Goal: Task Accomplishment & Management: Manage account settings

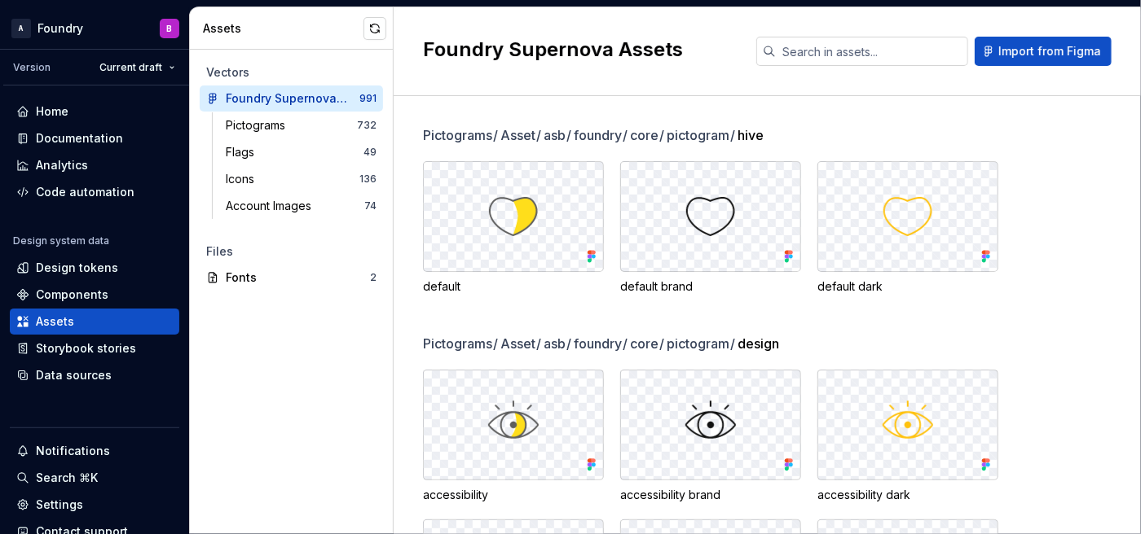
click at [254, 376] on div "Vectors Foundry Supernova Assets 991 Pictograms 732 Flags 49 Icons 136 Account …" at bounding box center [291, 292] width 203 height 485
click at [86, 288] on div "Components" at bounding box center [72, 295] width 73 height 16
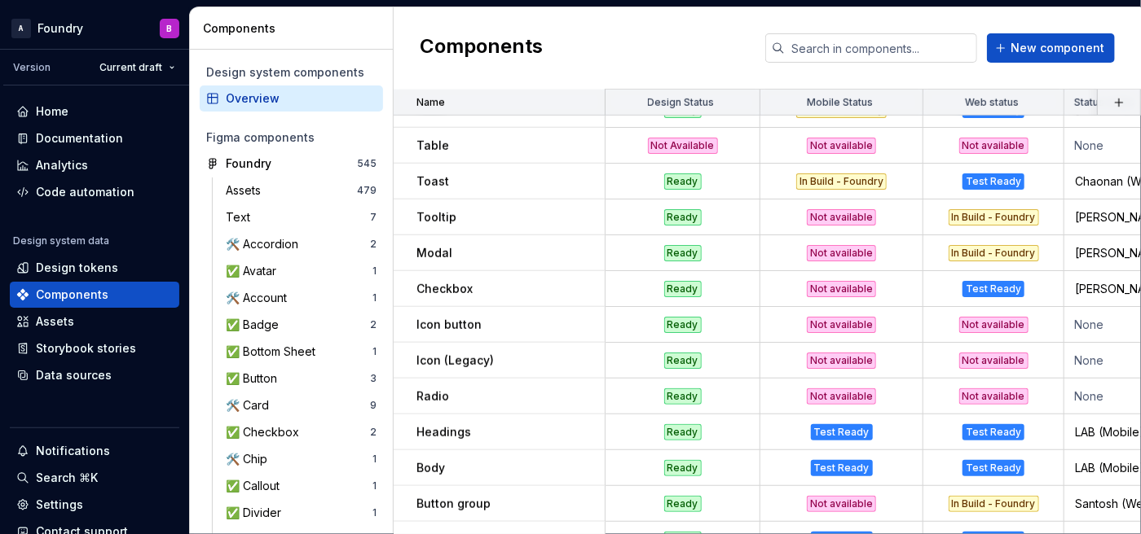
scroll to position [584, 0]
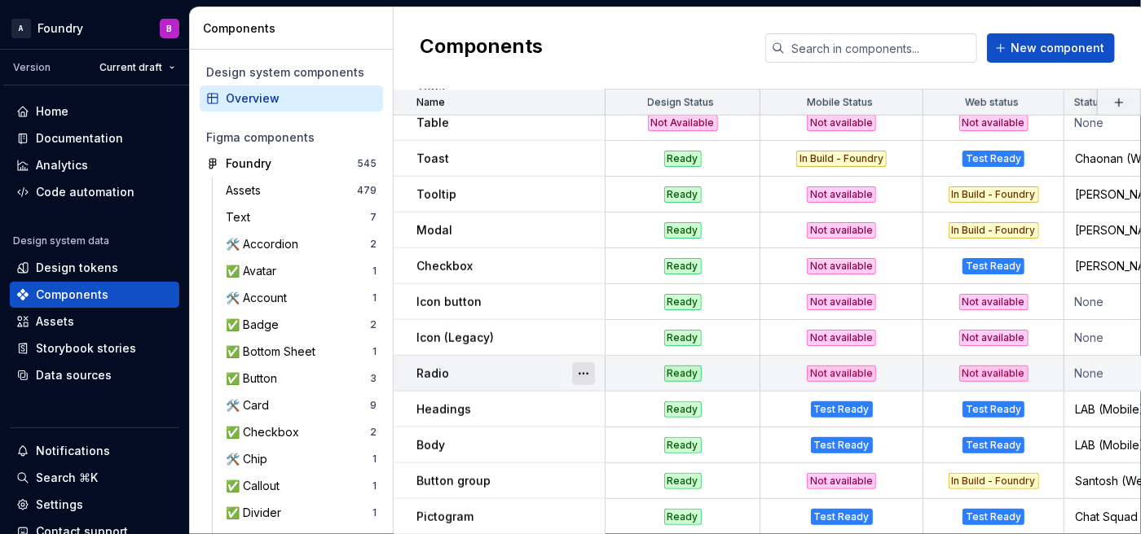
click at [581, 374] on button "button" at bounding box center [583, 374] width 23 height 23
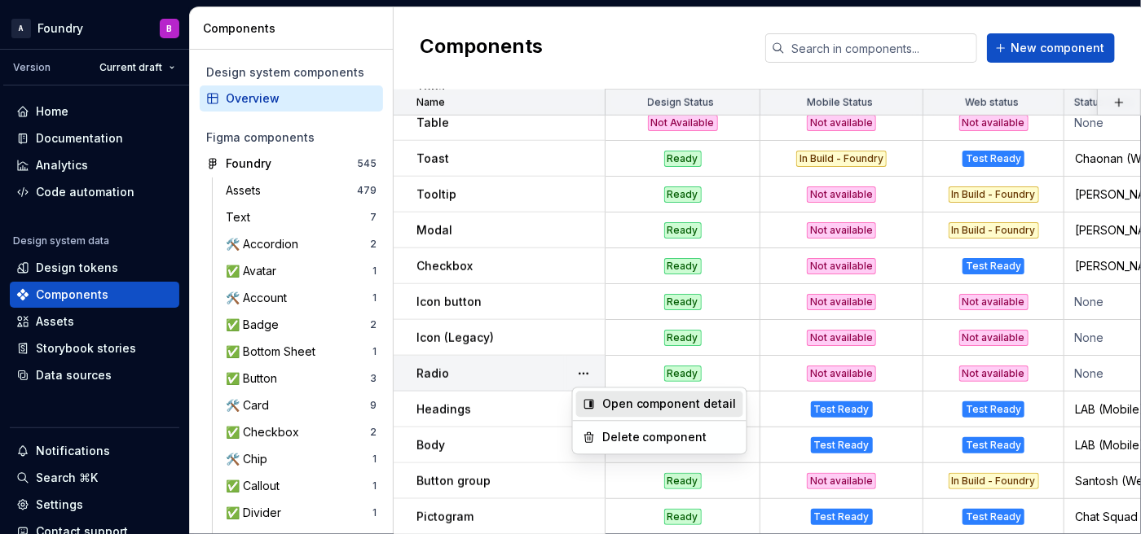
click at [611, 376] on div "Open component detail" at bounding box center [669, 404] width 134 height 16
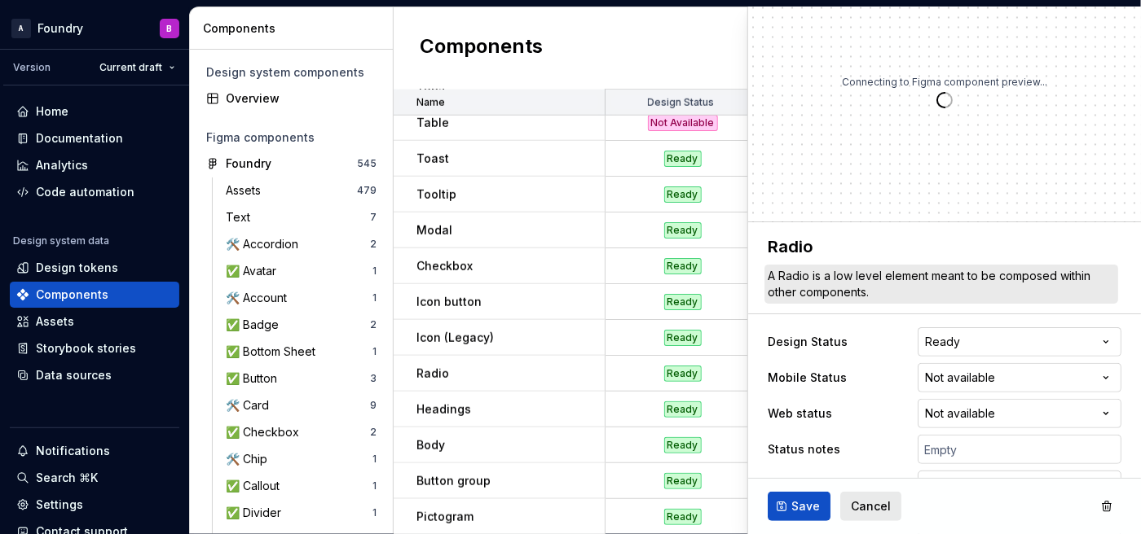
scroll to position [46, 0]
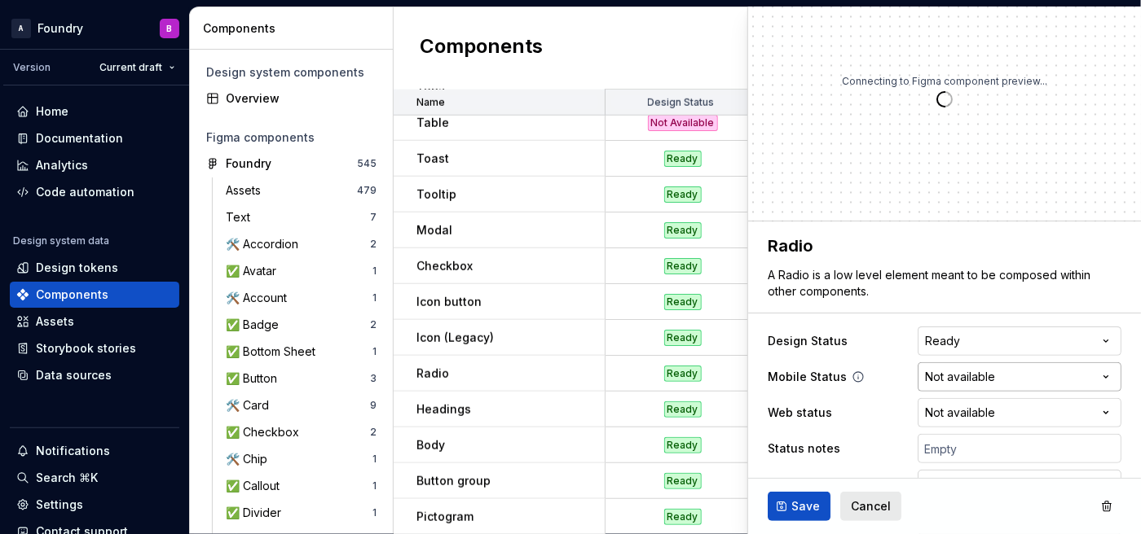
type textarea "*"
click at [855, 368] on html "A Foundry B Version Current draft Home Documentation Analytics Code automation …" at bounding box center [570, 267] width 1141 height 534
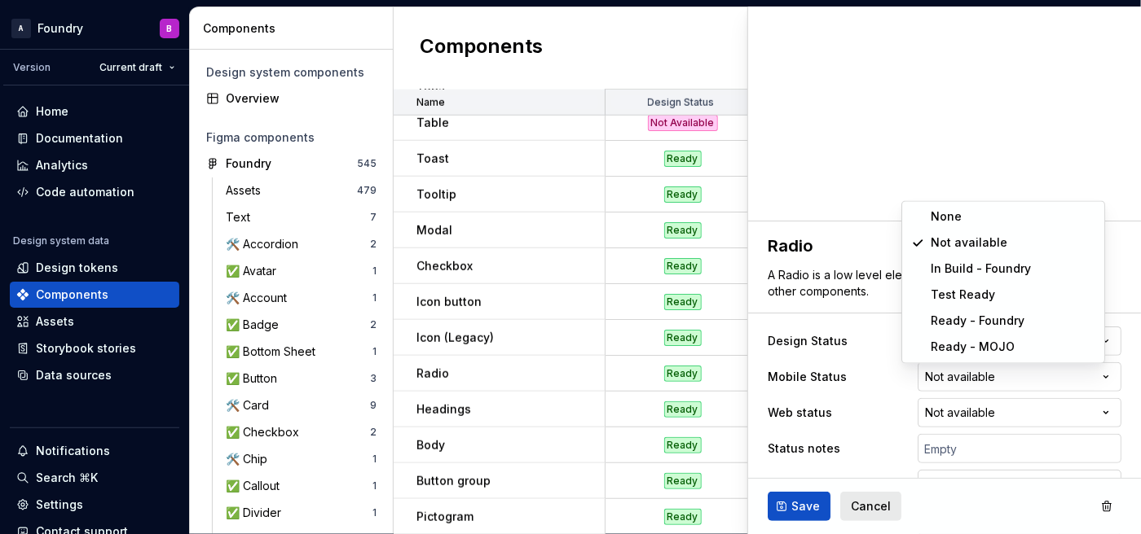
select select "**********"
type textarea "*"
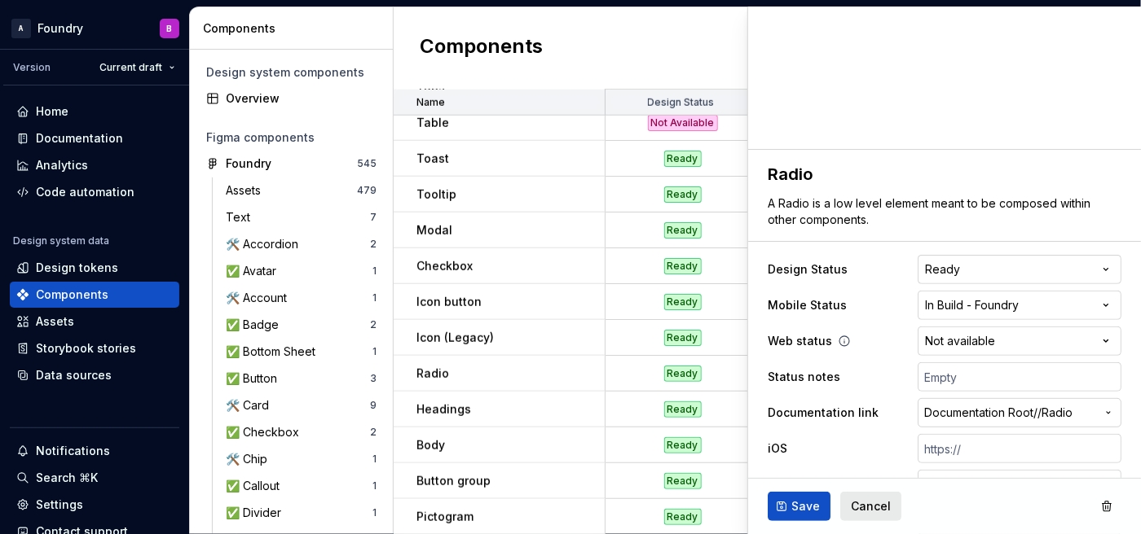
scroll to position [120, 0]
click at [855, 374] on input "text" at bounding box center [1019, 375] width 204 height 29
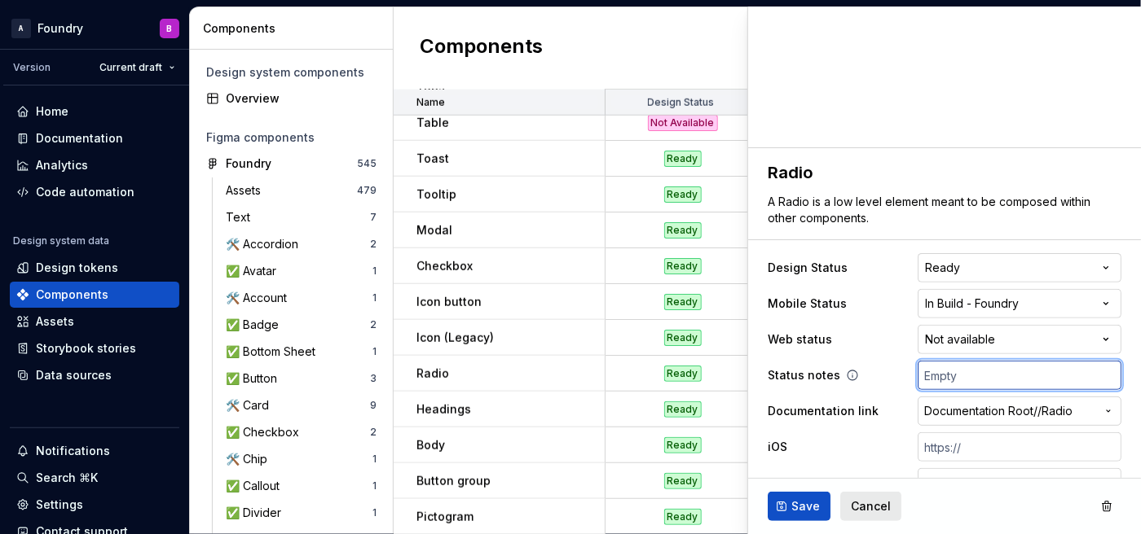
type input "H"
type textarea "*"
type input "Hu"
type textarea "*"
type input "Hug"
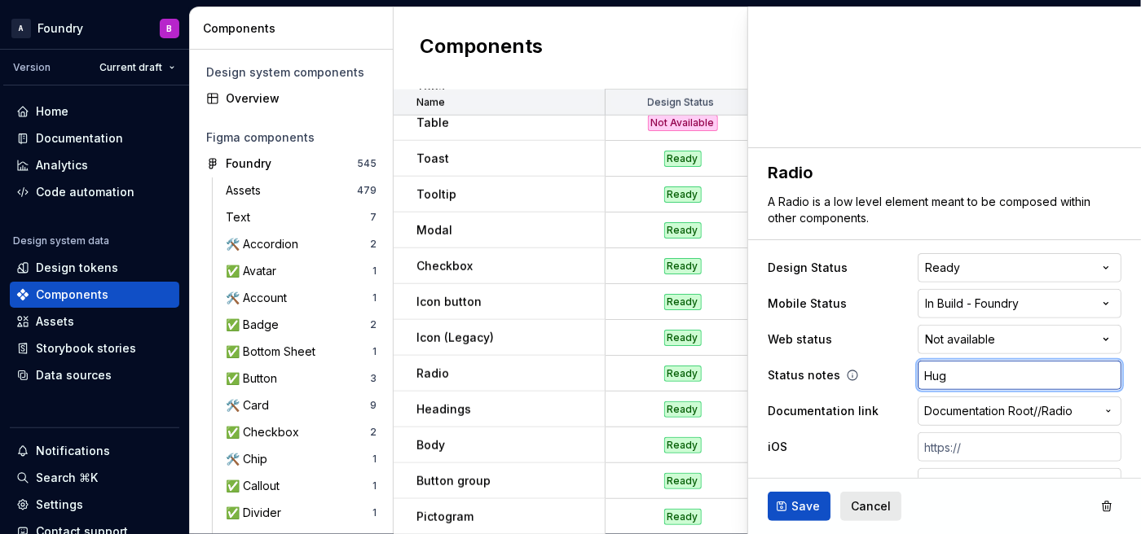
type textarea "*"
type input "[PERSON_NAME]"
type textarea "*"
type input "[PERSON_NAME]"
type textarea "*"
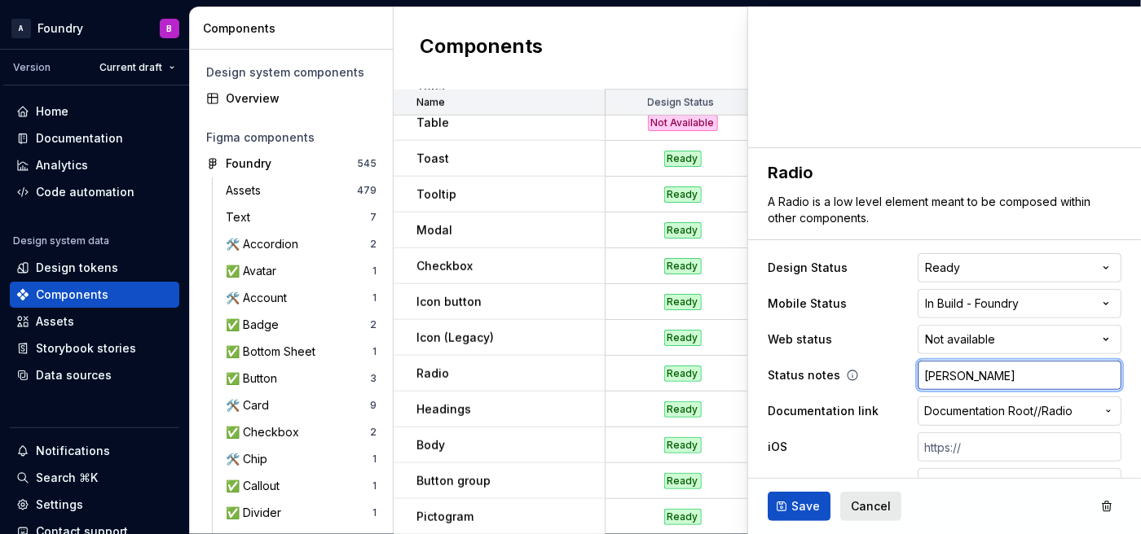
type input "[PERSON_NAME]"
type textarea "*"
type input "[PERSON_NAME]"
type textarea "*"
type input "[PERSON_NAME]"
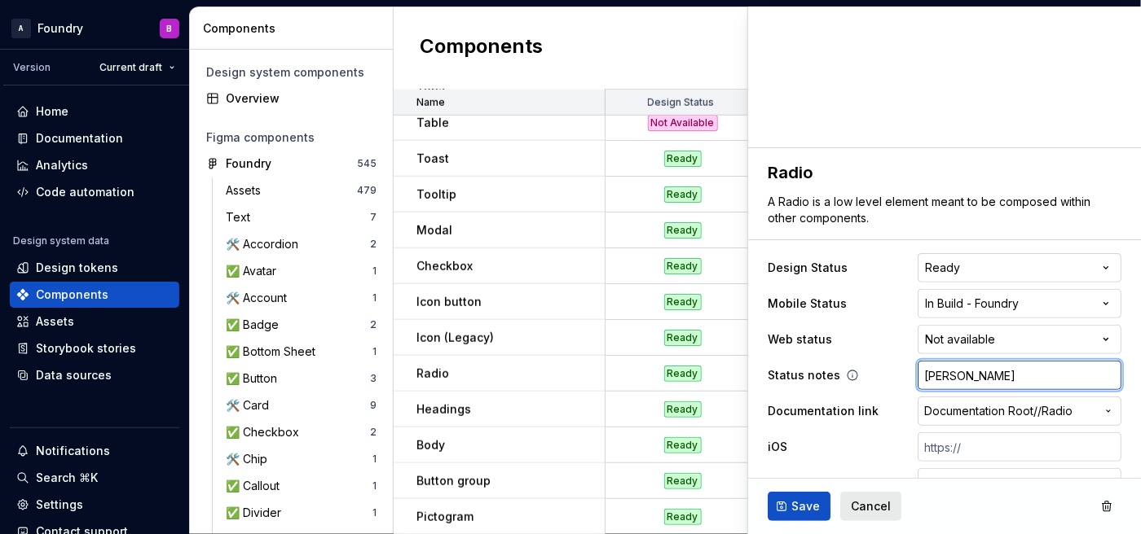
type textarea "*"
type input "[PERSON_NAME]"
type textarea "*"
type input "[PERSON_NAME] ("
type textarea "*"
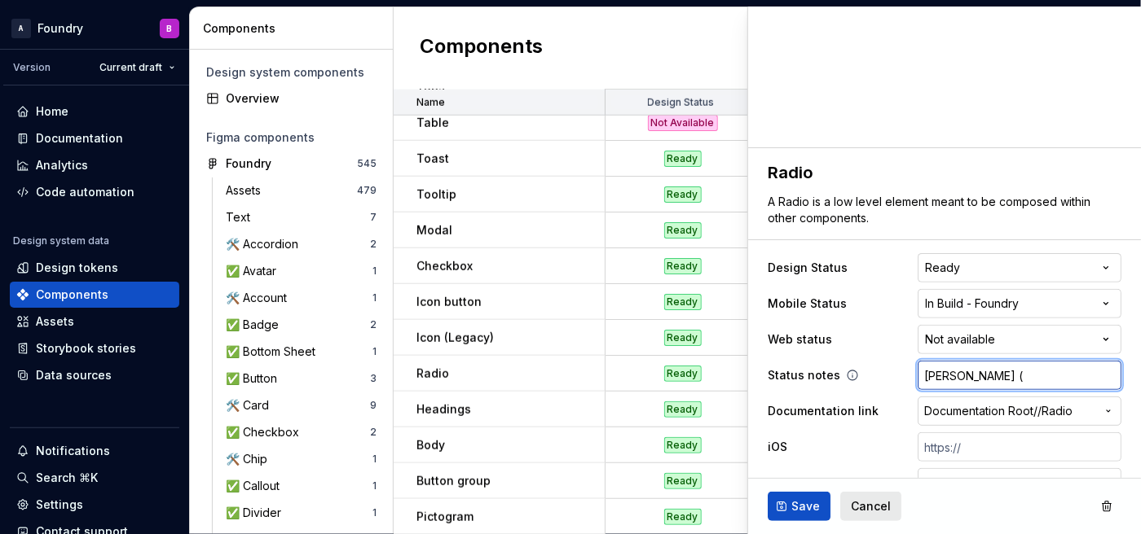
type input "[PERSON_NAME] (i"
type textarea "*"
type input "[PERSON_NAME] (iO"
type textarea "*"
type input "[PERSON_NAME] (iOS"
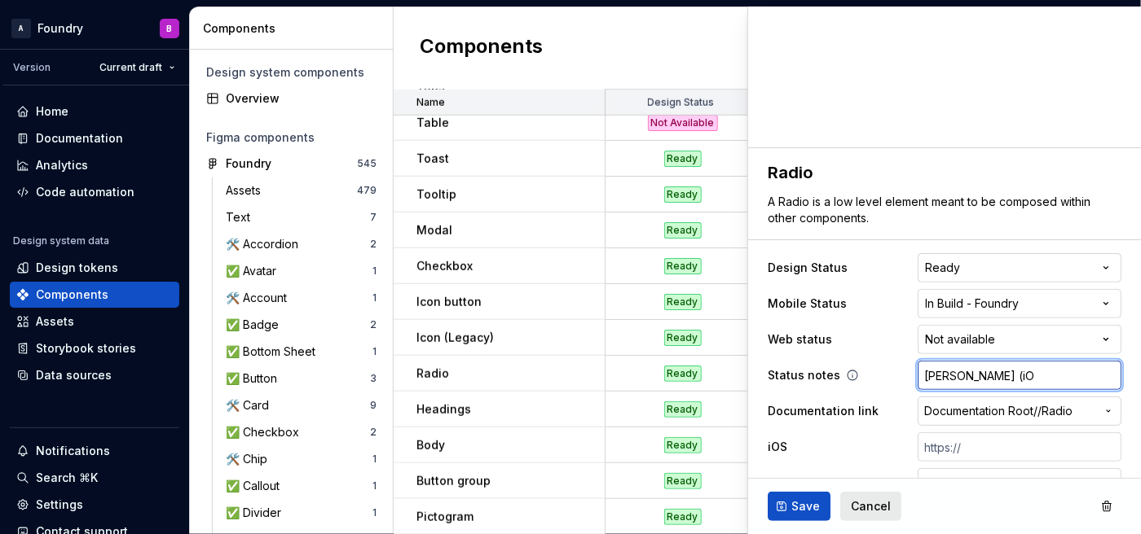
type textarea "*"
type input "[PERSON_NAME] (iOS)"
type textarea "*"
type input "[PERSON_NAME] (iOS)"
type textarea "*"
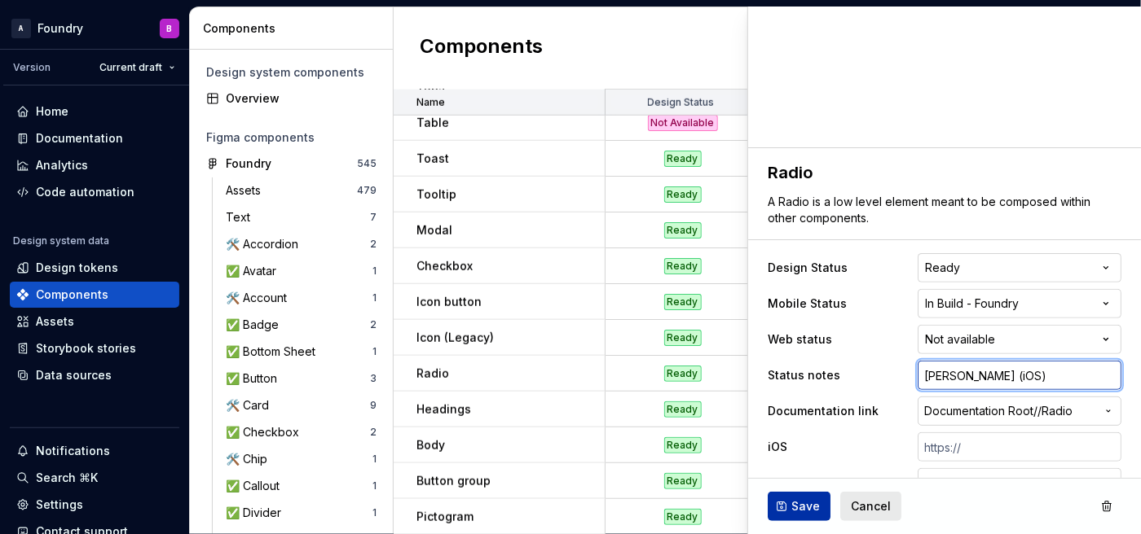
type input "[PERSON_NAME] (iOS)"
click at [800, 376] on button "Save" at bounding box center [798, 506] width 63 height 29
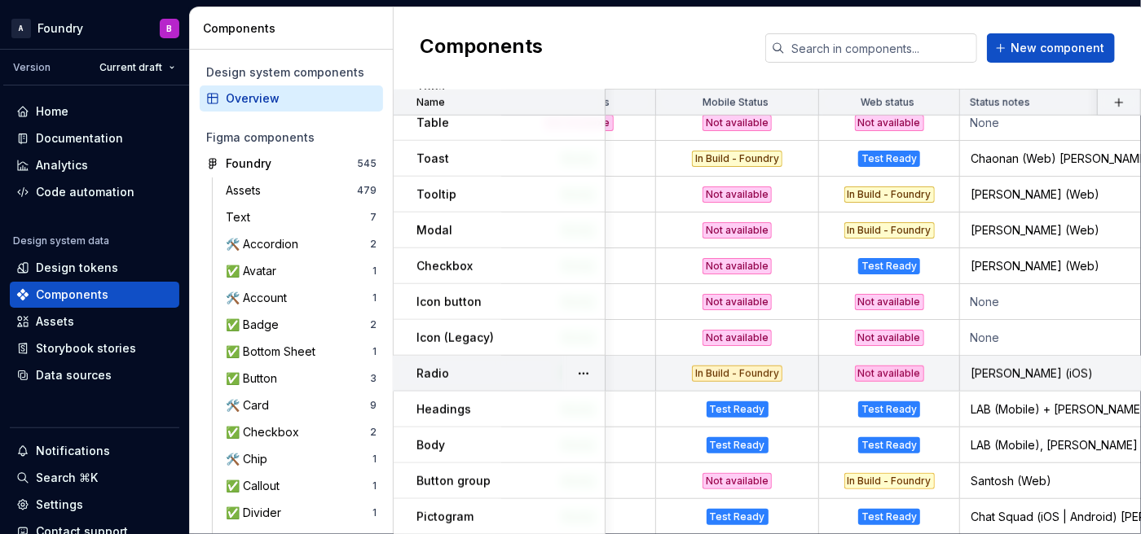
scroll to position [584, 105]
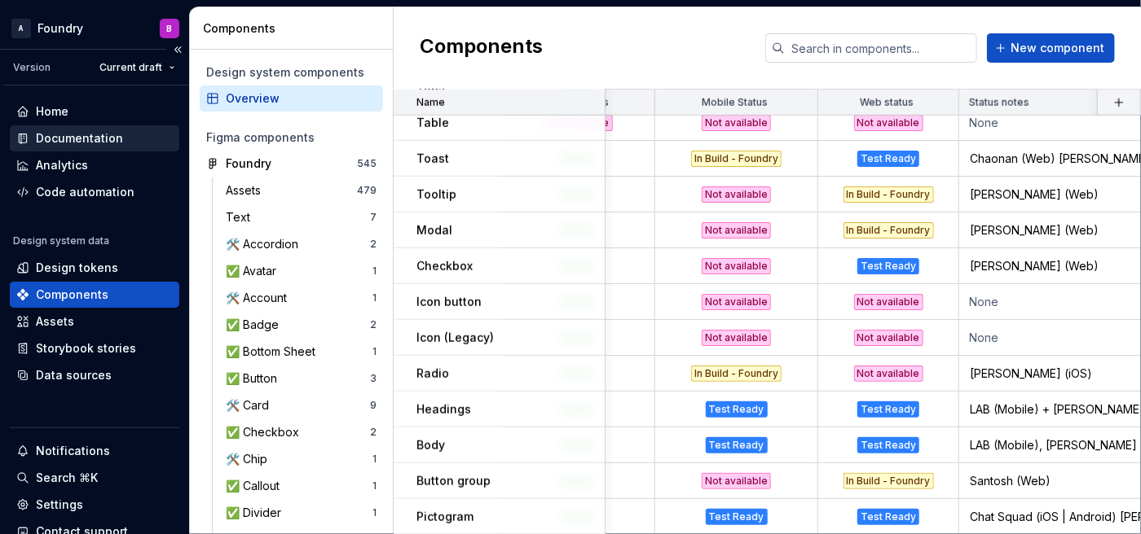
click at [91, 137] on div "Documentation" at bounding box center [79, 138] width 87 height 16
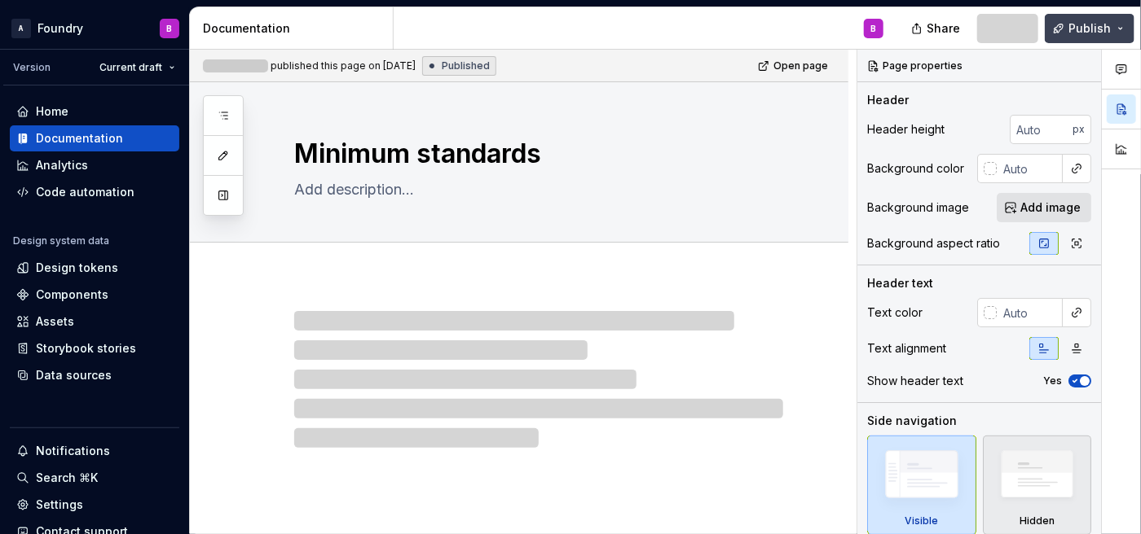
click at [855, 29] on button "Publish" at bounding box center [1089, 28] width 90 height 29
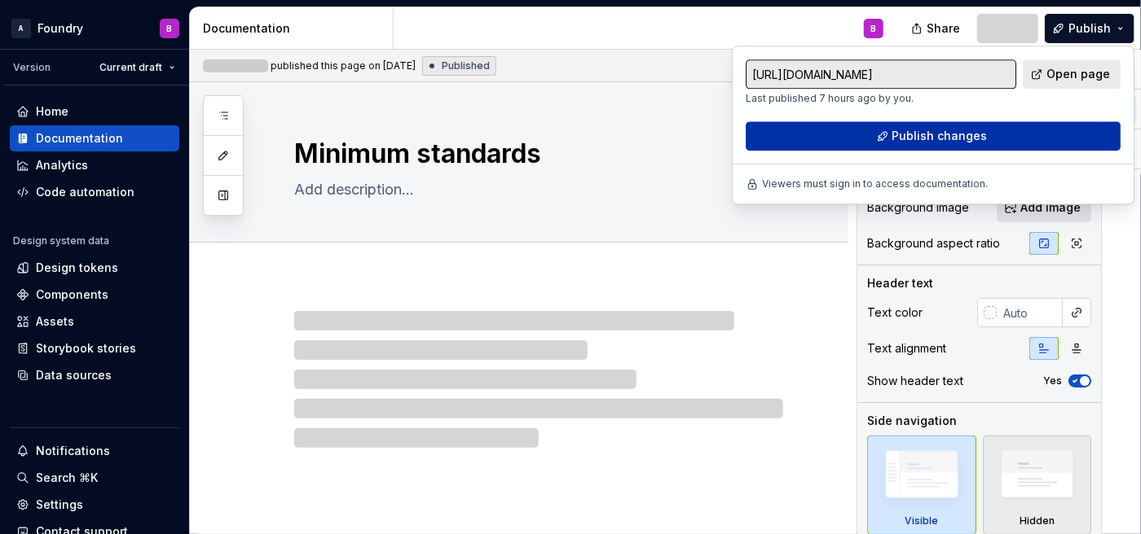
drag, startPoint x: 1056, startPoint y: 29, endPoint x: 964, endPoint y: 143, distance: 145.9
click at [855, 143] on span "Publish changes" at bounding box center [939, 136] width 95 height 16
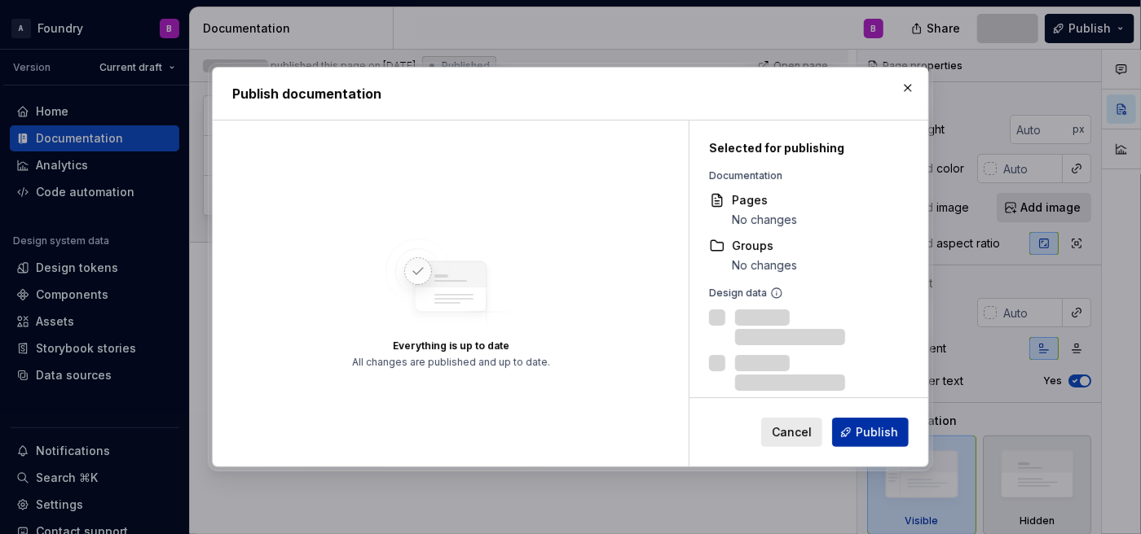
click at [855, 376] on button "Publish" at bounding box center [870, 432] width 77 height 29
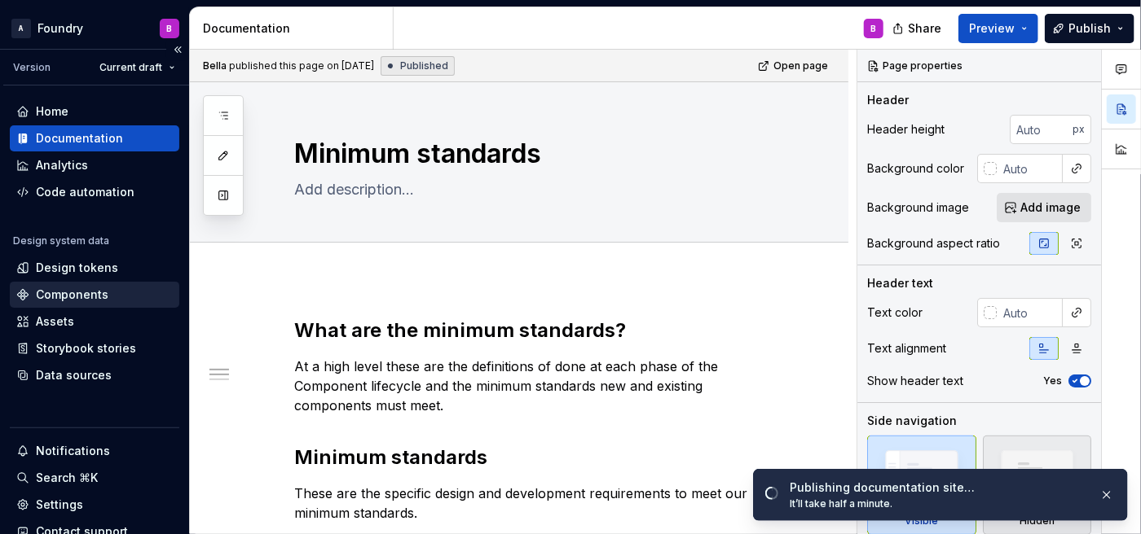
click at [47, 297] on div "Components" at bounding box center [72, 295] width 73 height 16
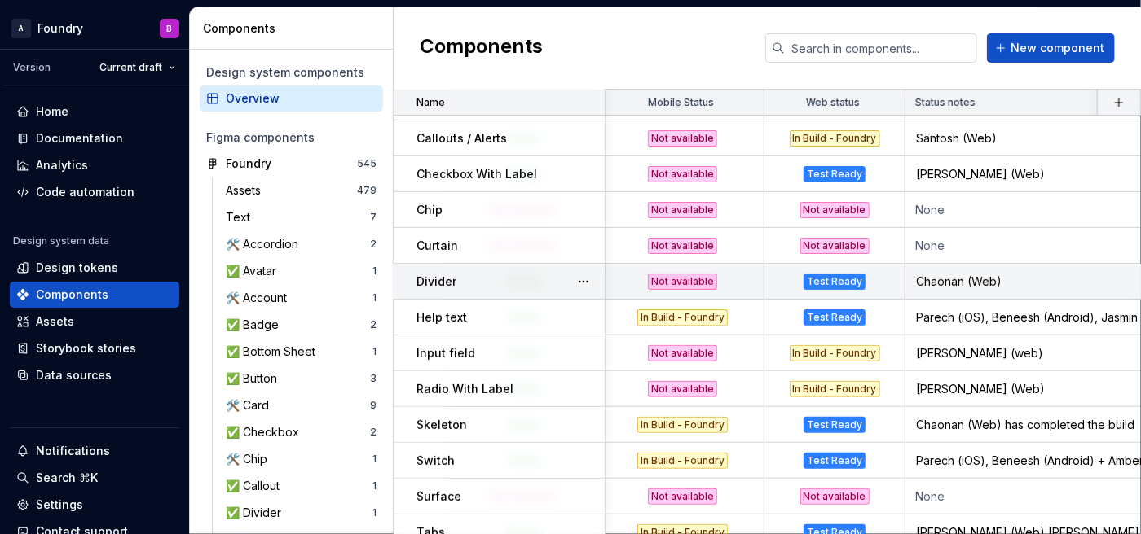
scroll to position [138, 243]
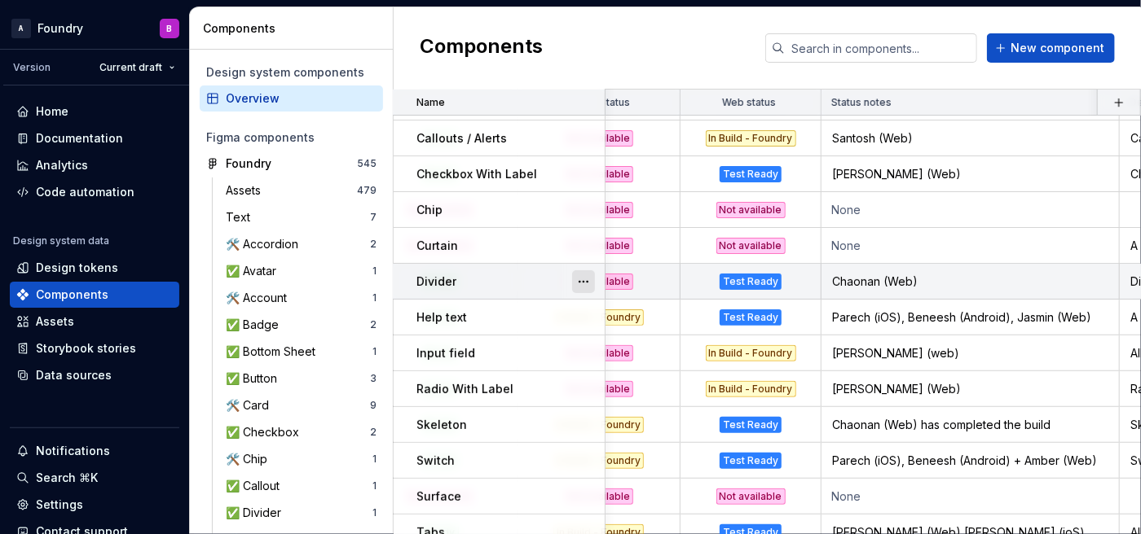
click at [586, 278] on button "button" at bounding box center [583, 281] width 23 height 23
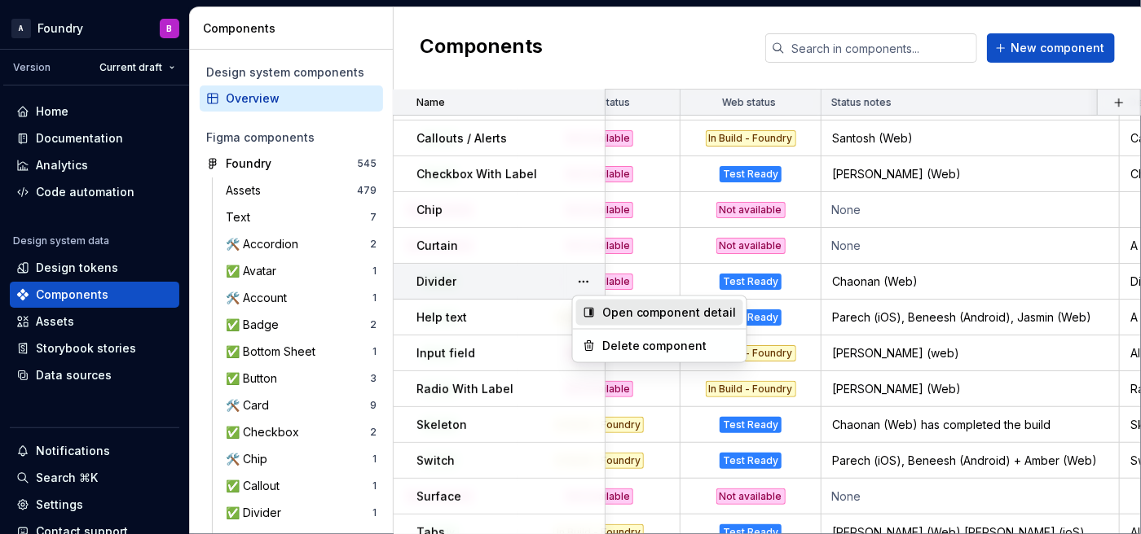
click at [611, 311] on div "Open component detail" at bounding box center [669, 313] width 134 height 16
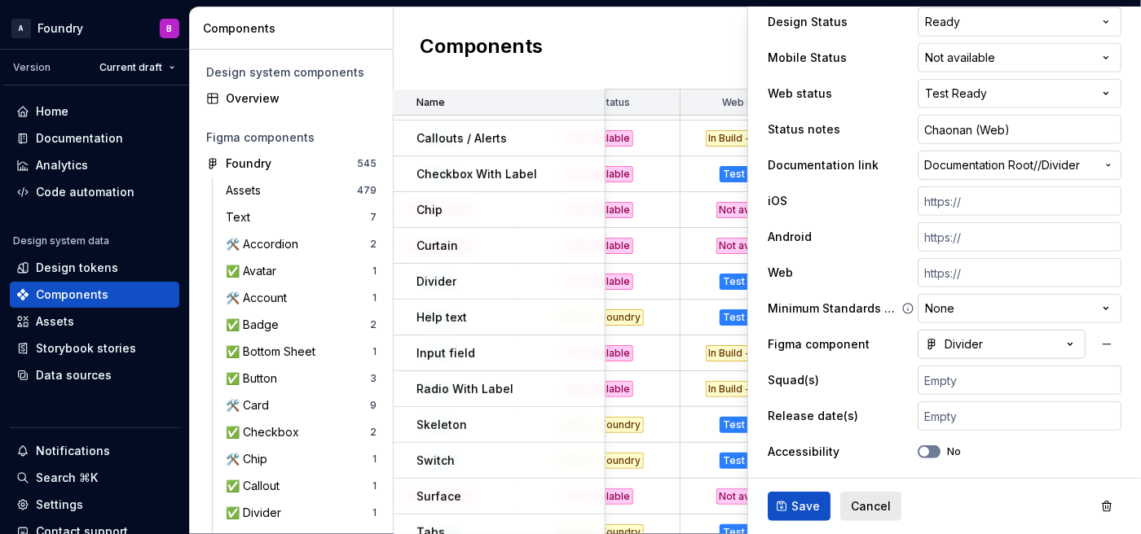
scroll to position [367, 0]
click at [855, 376] on input "text" at bounding box center [1019, 379] width 204 height 29
type textarea "*"
type input "T"
type textarea "*"
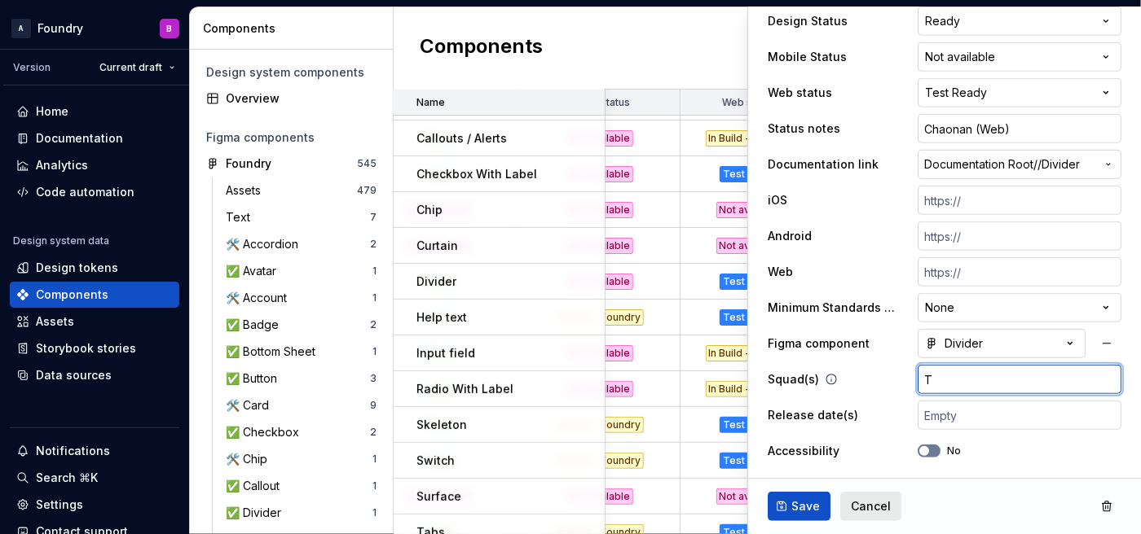
click at [855, 376] on input "T" at bounding box center [1019, 379] width 204 height 29
type input "The LAB (Mobile)"
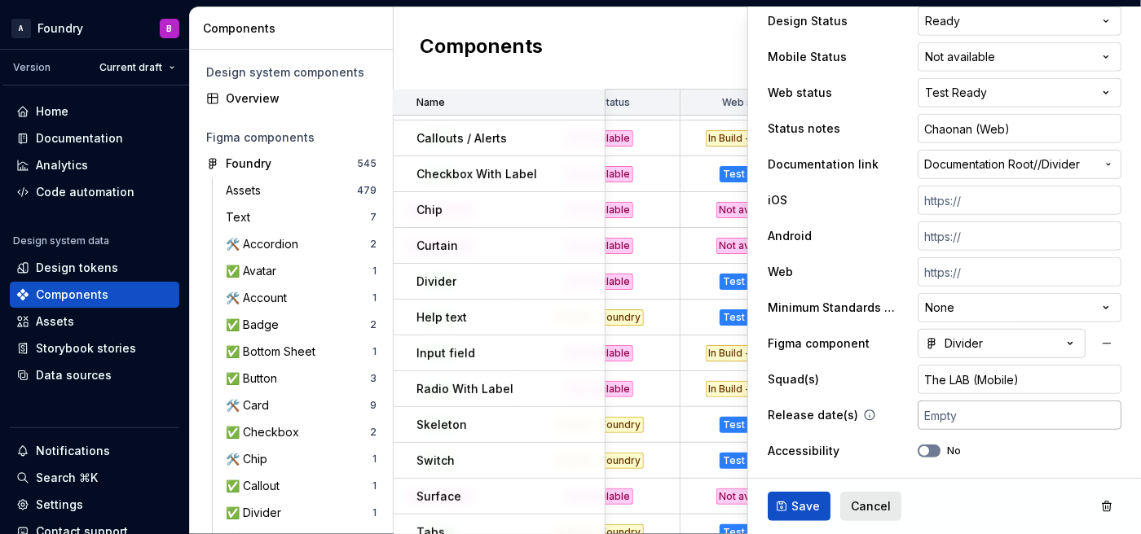
click at [855, 376] on input "text" at bounding box center [1019, 415] width 204 height 29
type textarea "*"
type input "N"
type textarea "*"
type input "No"
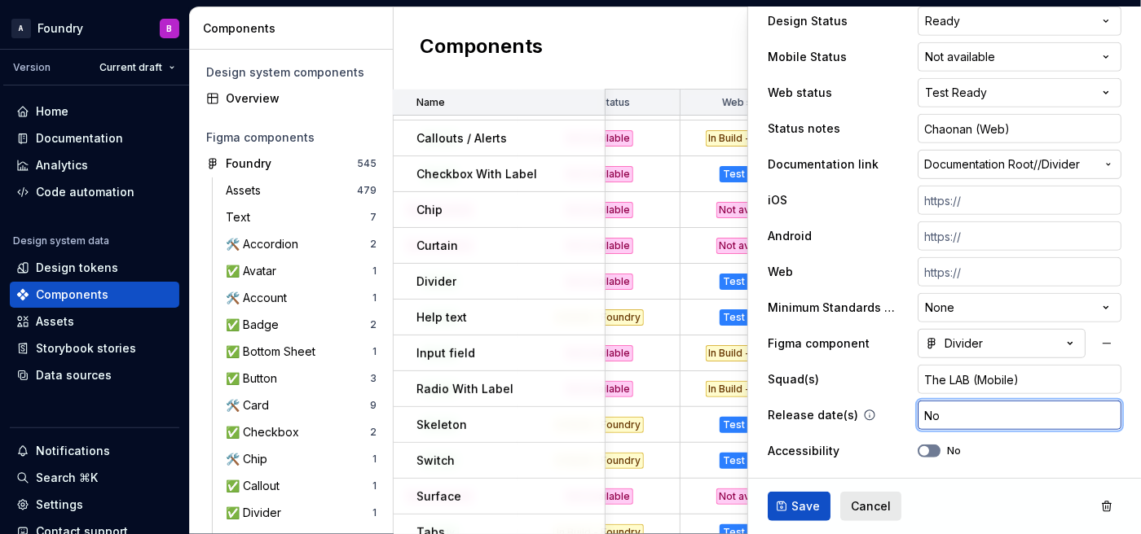
type textarea "*"
type input "Nov"
type textarea "*"
type input "Nove"
type textarea "*"
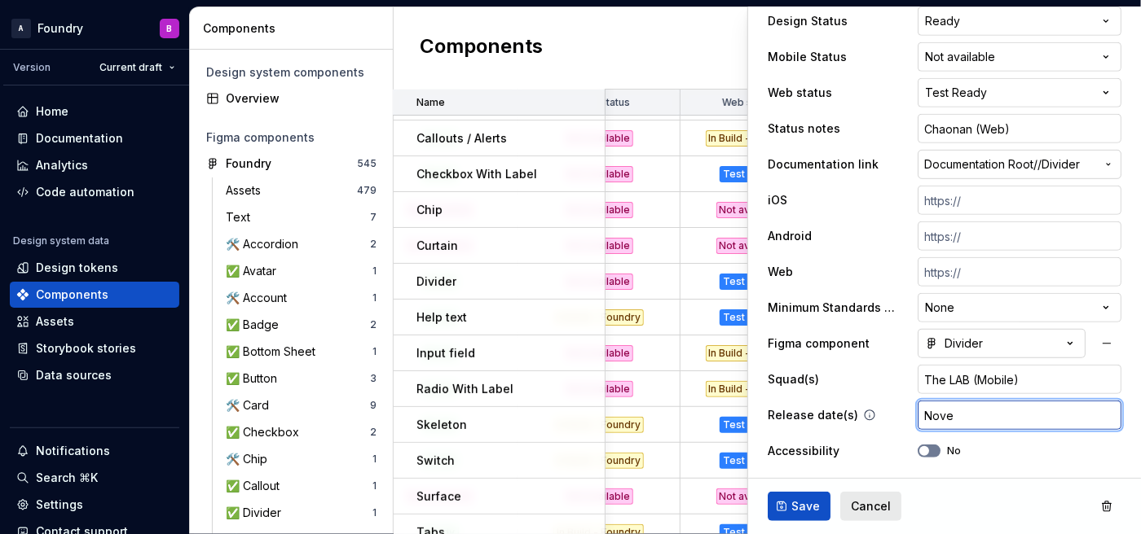
type input "Novem"
type textarea "*"
type input "Novemb"
type textarea "*"
type input "Novembe"
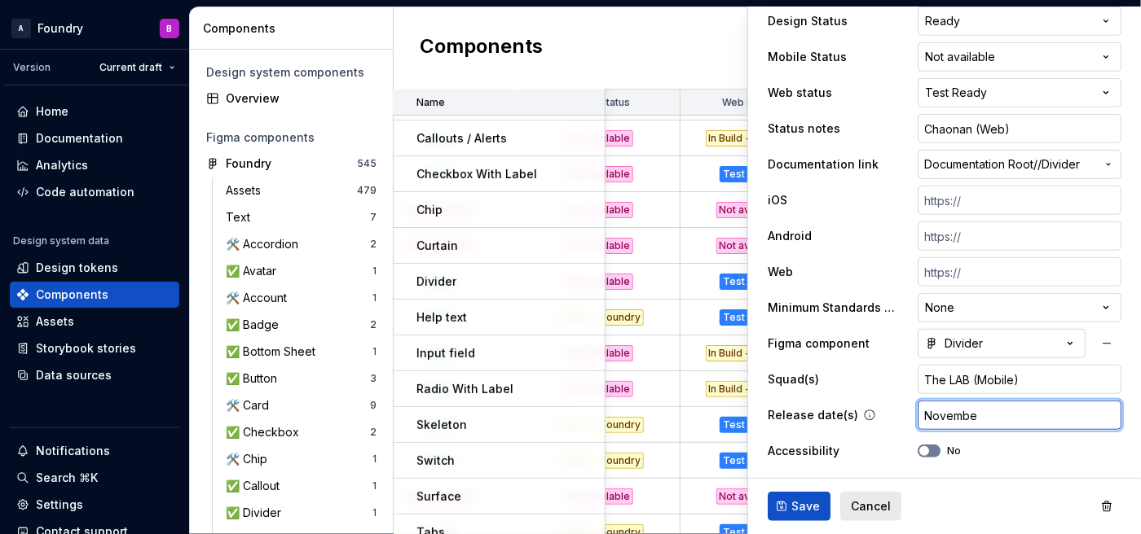
type textarea "*"
type input "November"
type textarea "*"
type input "November"
type textarea "*"
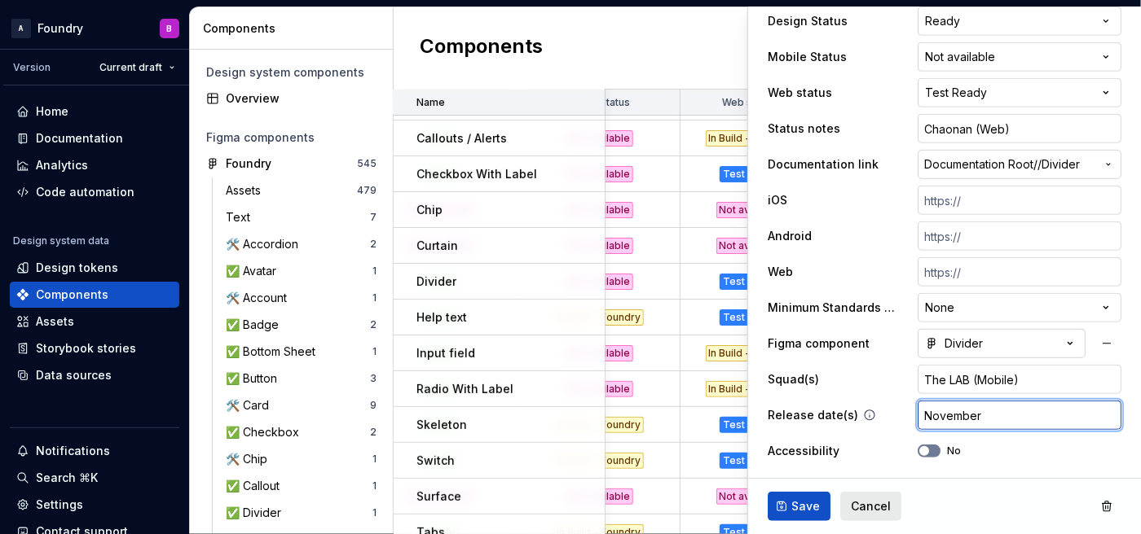
type input "November ("
type textarea "*"
type input "November (2"
type textarea "*"
type input "November (20"
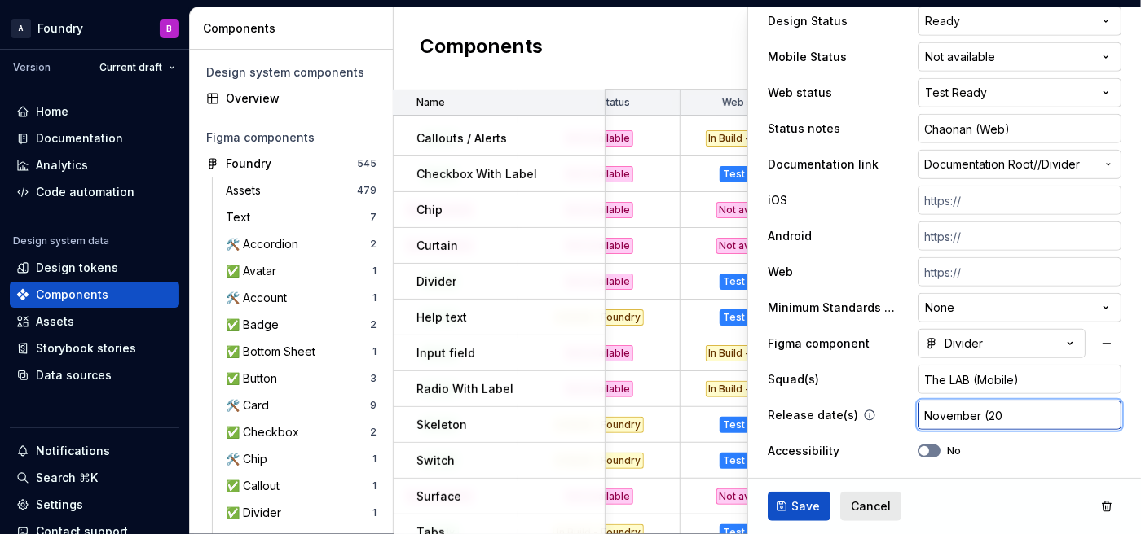
type textarea "*"
type input "November (202"
type textarea "*"
type input "November (2025)"
type textarea "*"
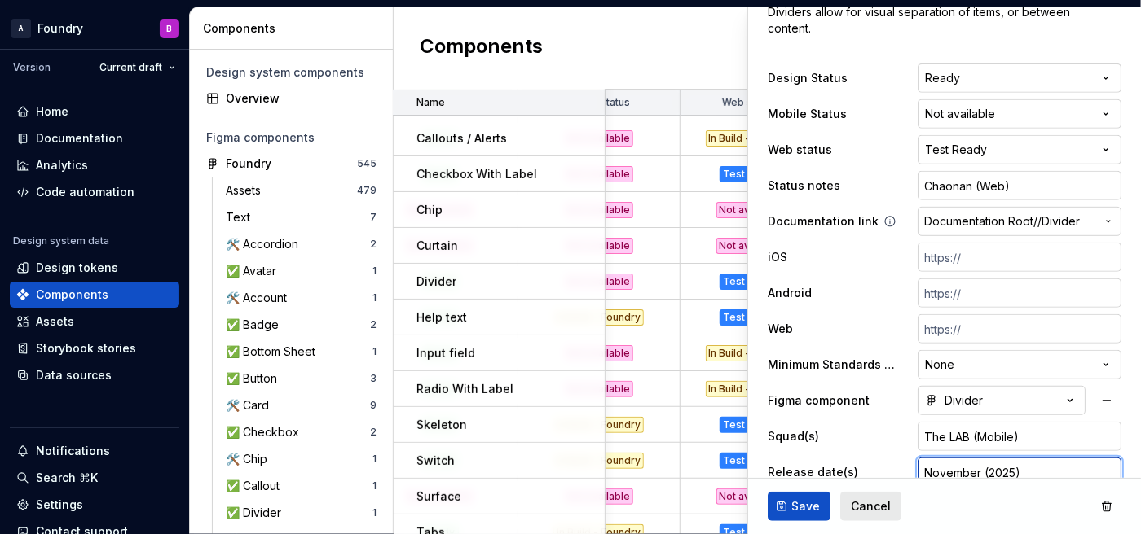
scroll to position [309, 0]
type input "November (2025)"
click at [855, 116] on html "A Foundry B Version Current draft Home Documentation Analytics Code automation …" at bounding box center [570, 267] width 1141 height 534
type textarea "*"
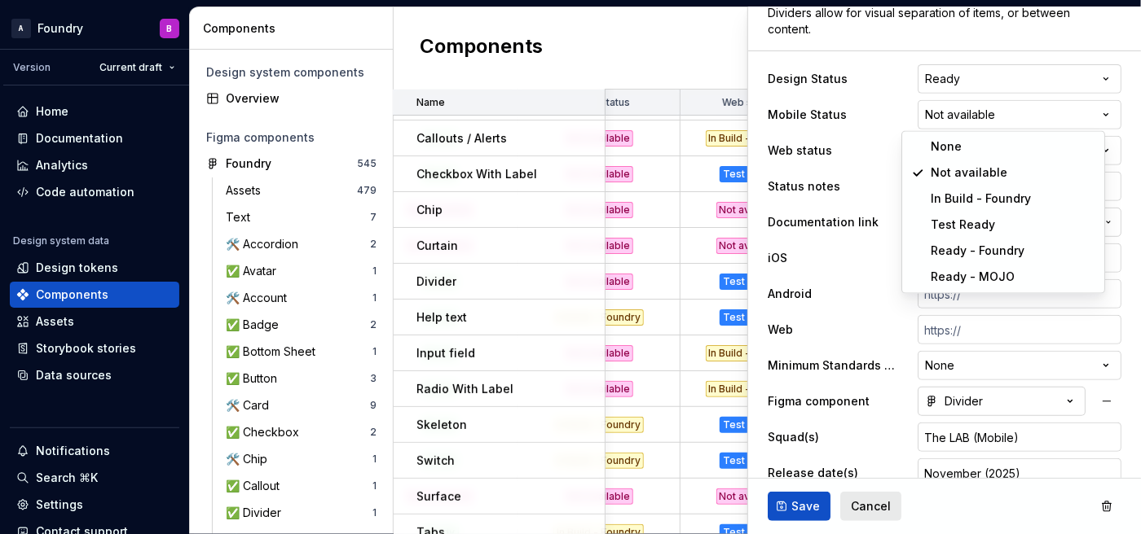
select select "**********"
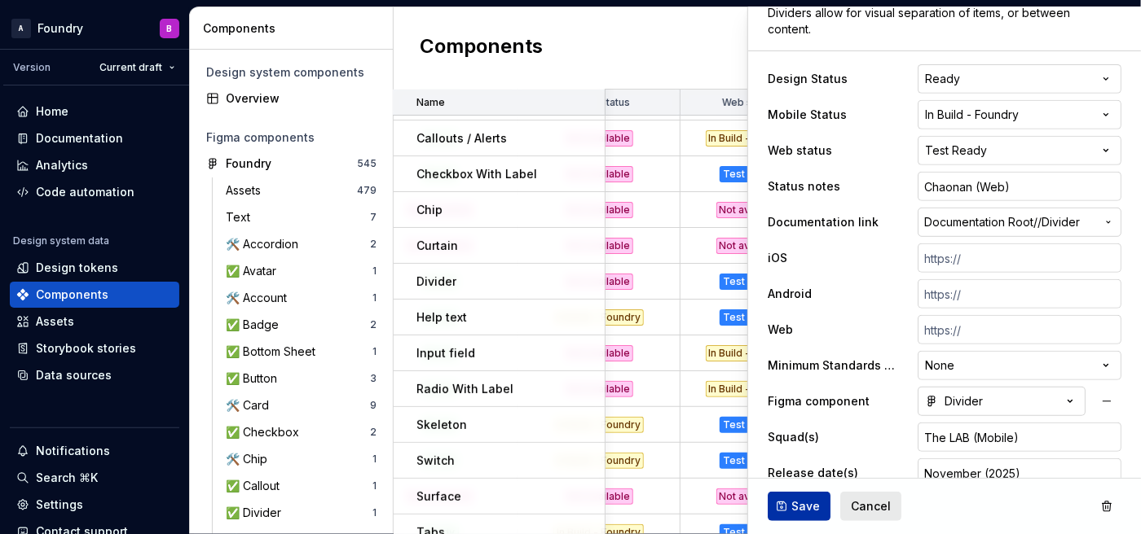
click at [808, 376] on span "Save" at bounding box center [805, 507] width 29 height 16
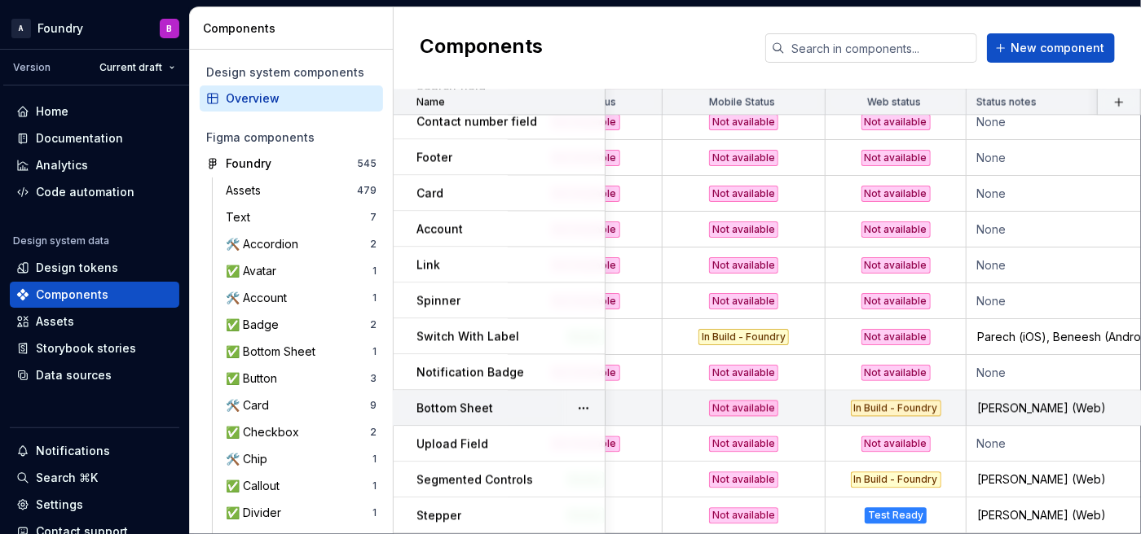
scroll to position [1527, 96]
click at [585, 376] on button "button" at bounding box center [583, 409] width 23 height 23
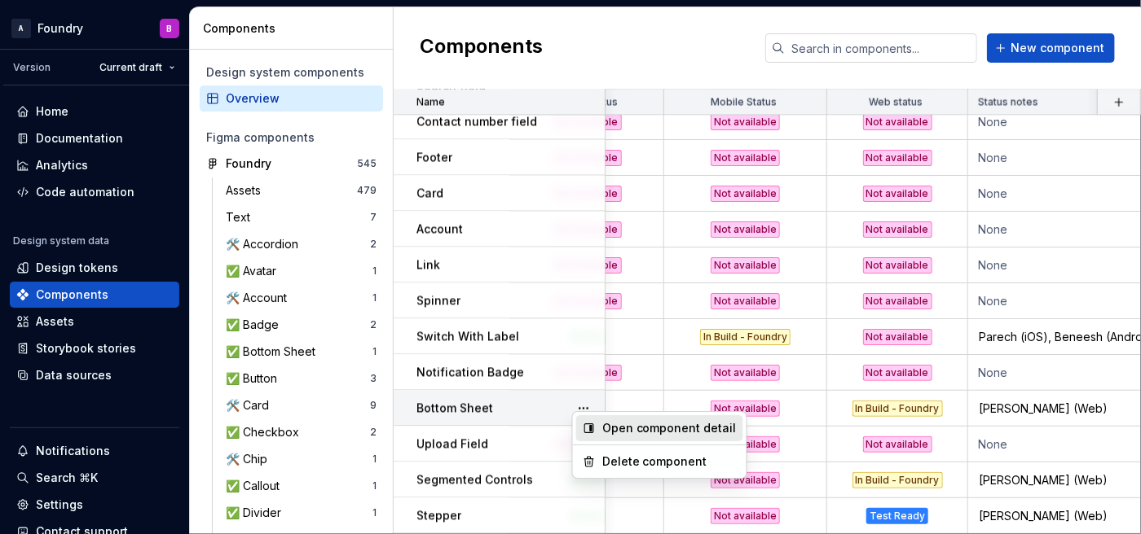
click at [616, 376] on div "Open component detail" at bounding box center [669, 428] width 134 height 16
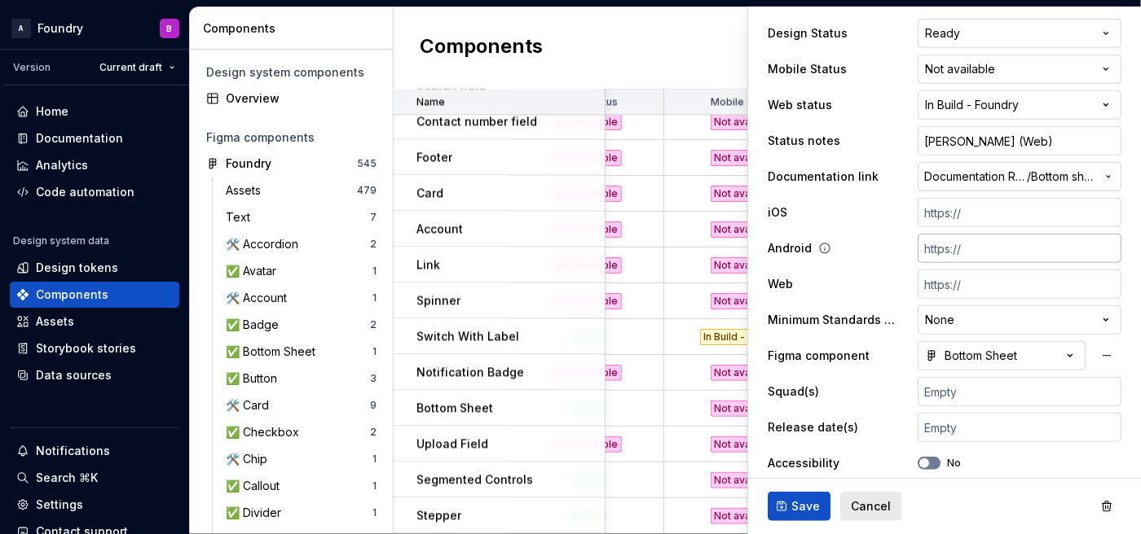
scroll to position [269, 0]
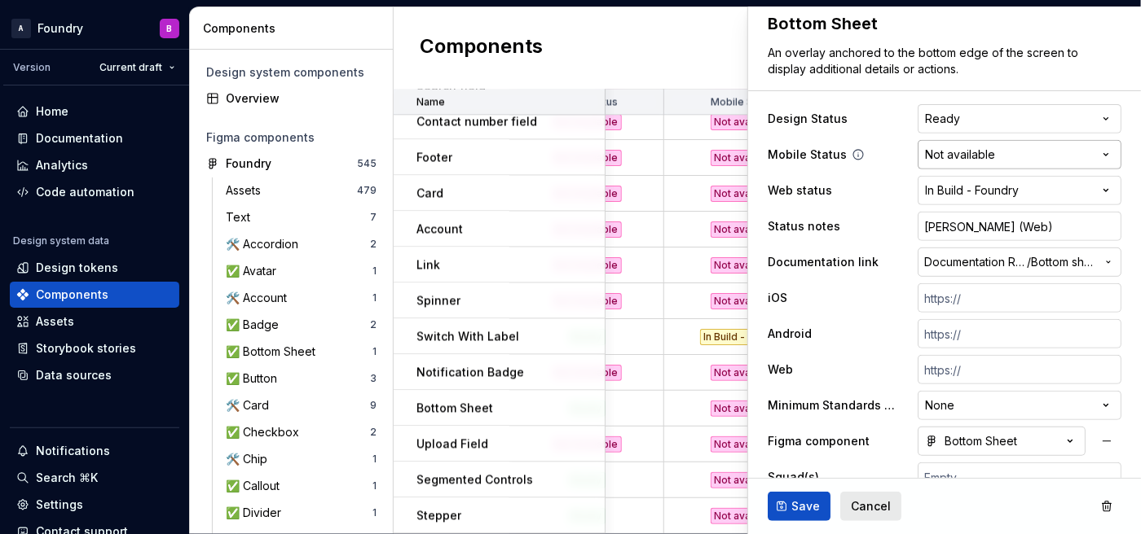
click at [855, 164] on html "A Foundry B Version Current draft Home Documentation Analytics Code automation …" at bounding box center [570, 267] width 1141 height 534
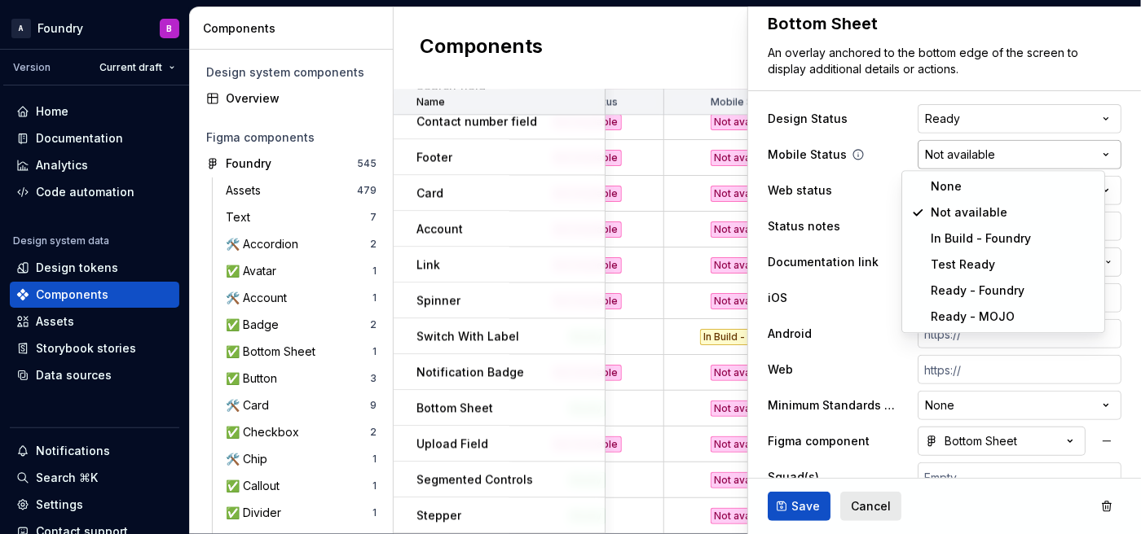
type textarea "*"
select select "**********"
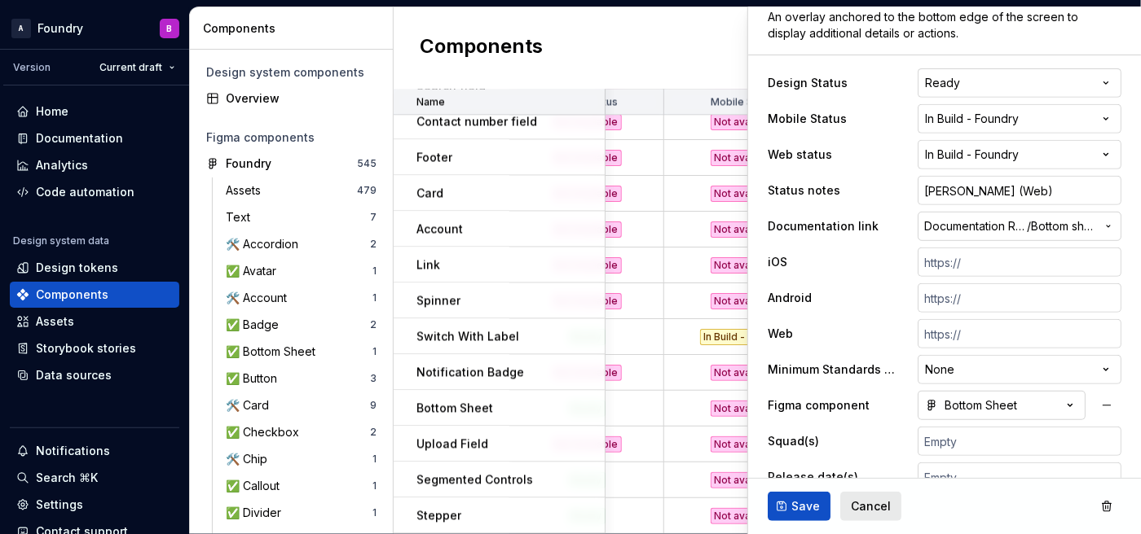
scroll to position [367, 0]
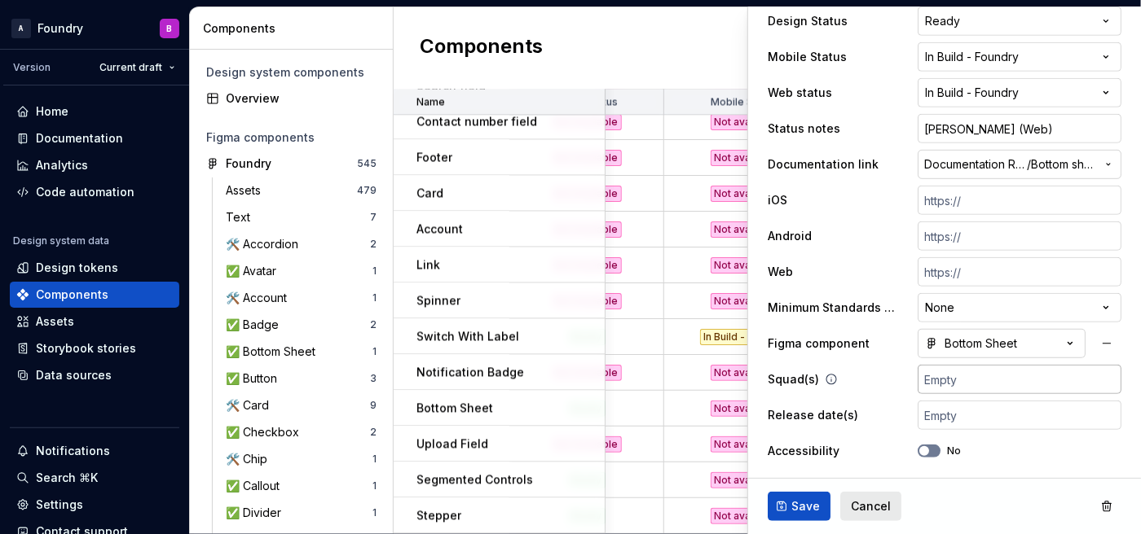
click at [855, 376] on input "text" at bounding box center [1019, 379] width 204 height 29
type textarea "*"
type input "T"
type textarea "*"
type input "Tr"
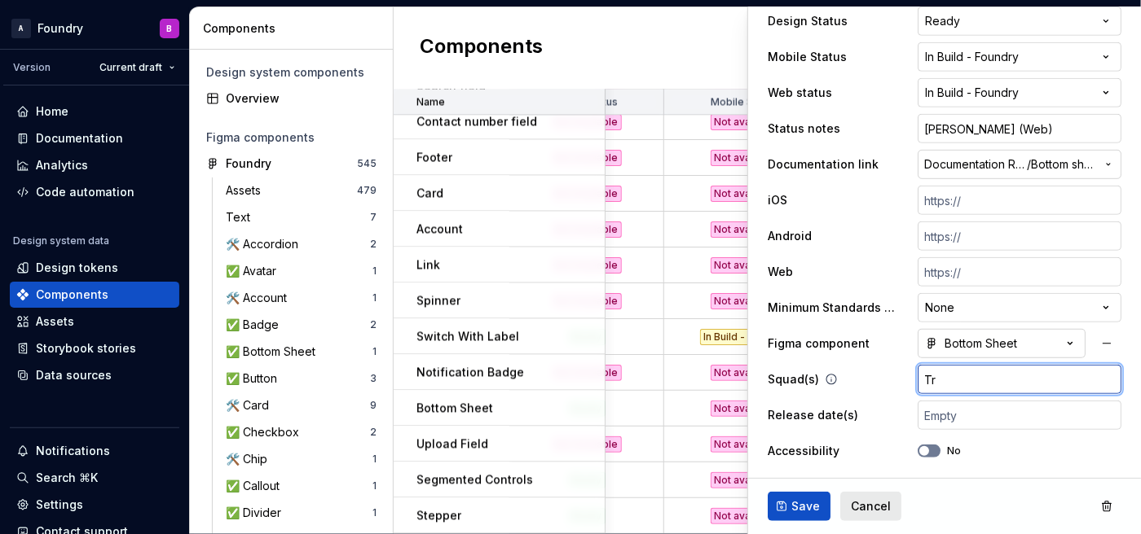
type textarea "*"
type input "Tri"
type textarea "*"
type input "Tris"
type textarea "*"
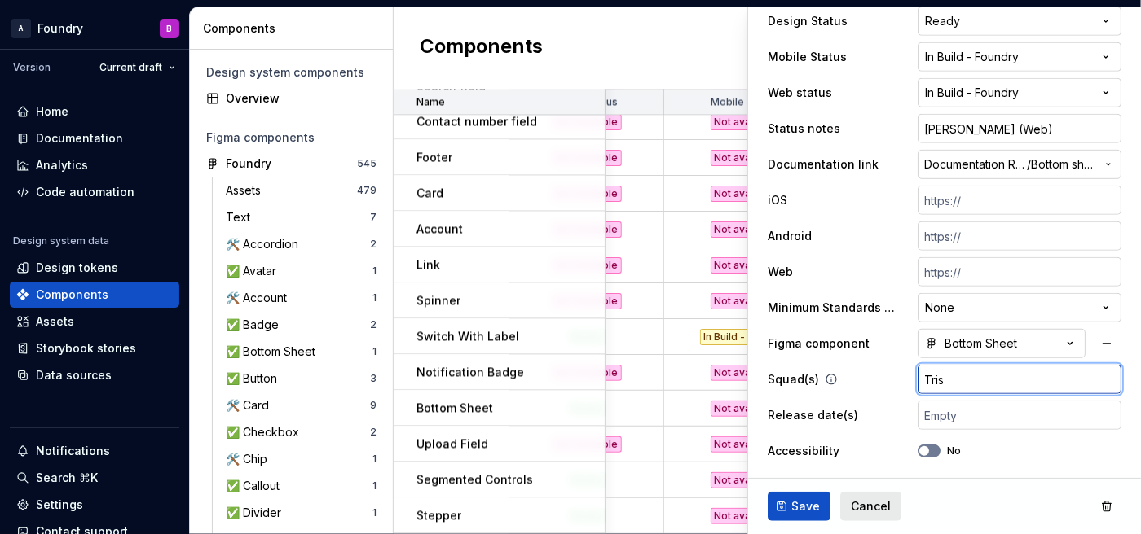
type input "Trist"
type textarea "*"
type input "[PERSON_NAME]"
type textarea "*"
type input "[PERSON_NAME]"
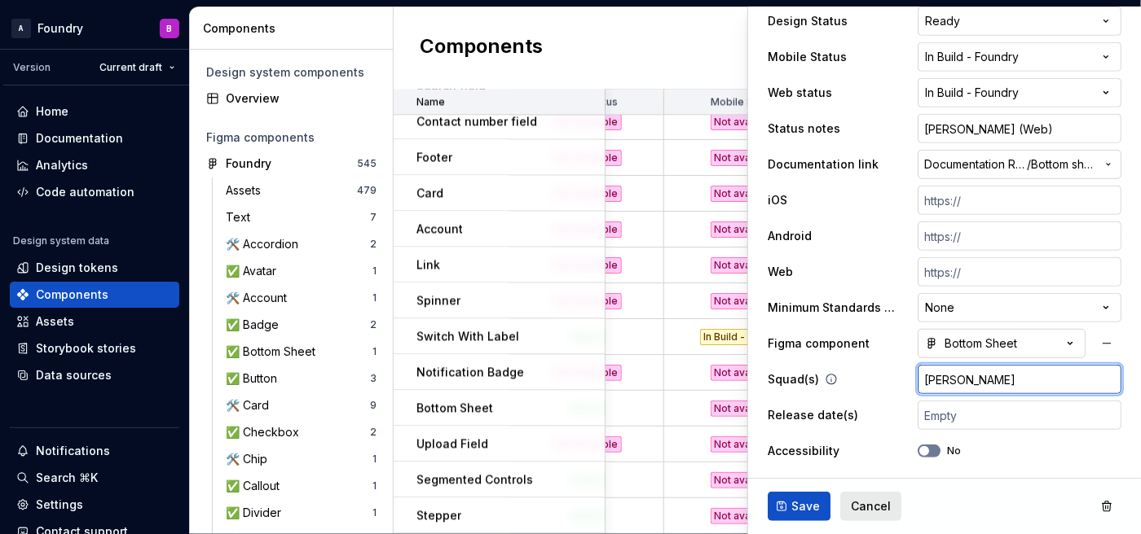
type textarea "*"
type input "[PERSON_NAME]"
type textarea "*"
type input "[PERSON_NAME] ("
type textarea "*"
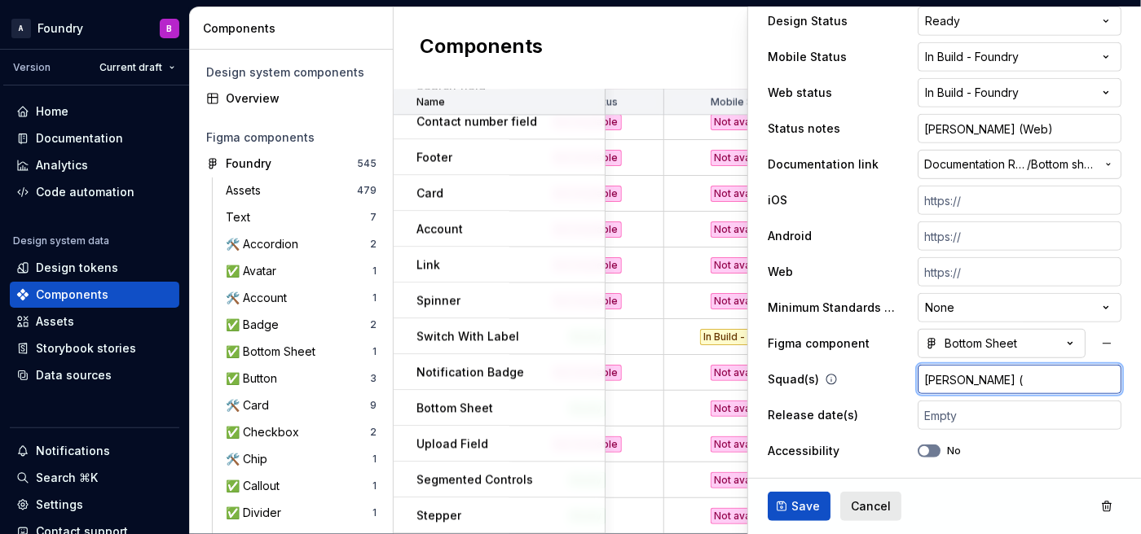
type input "[PERSON_NAME] (A"
type textarea "*"
type input "Tristan (An"
type textarea "*"
type input "[PERSON_NAME] (And"
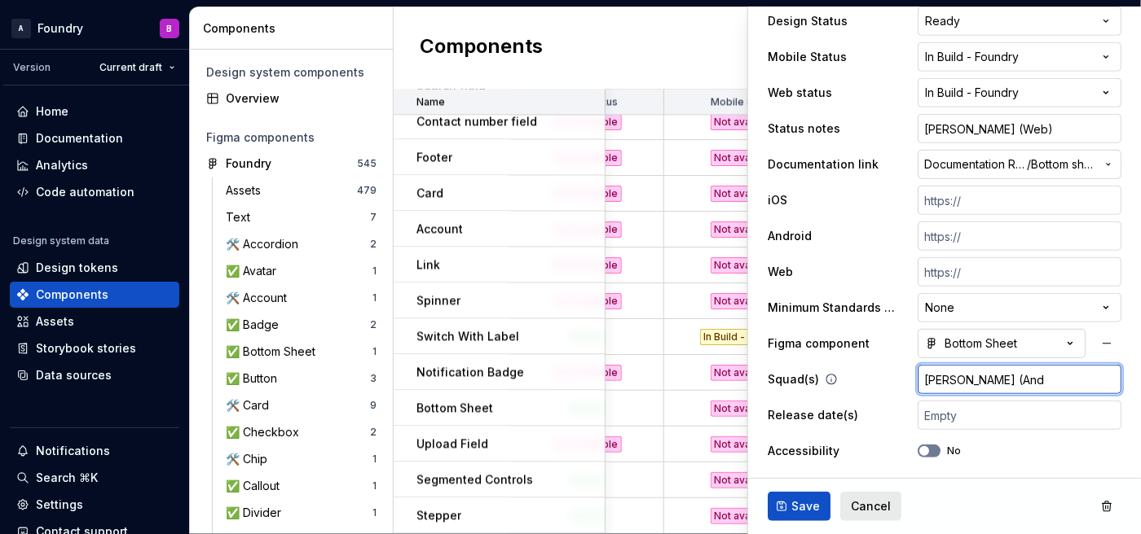
type textarea "*"
type input "[PERSON_NAME] (Andr"
type textarea "*"
type input "[PERSON_NAME] (Andro"
type textarea "*"
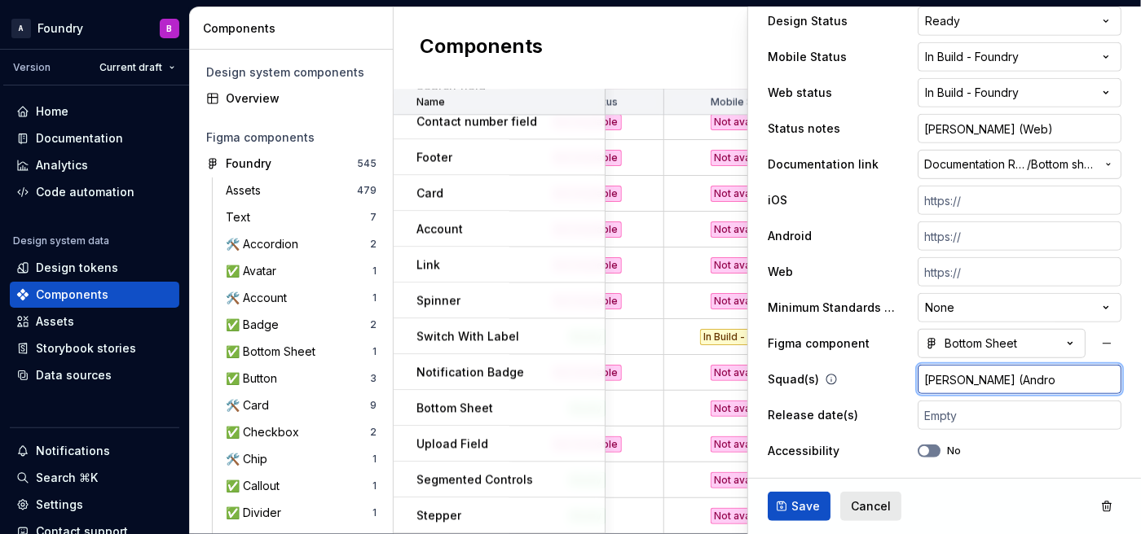
type input "[PERSON_NAME] (Androi"
type textarea "*"
type input "Tristan (Android)"
type textarea "*"
type input "Tristan (Android)"
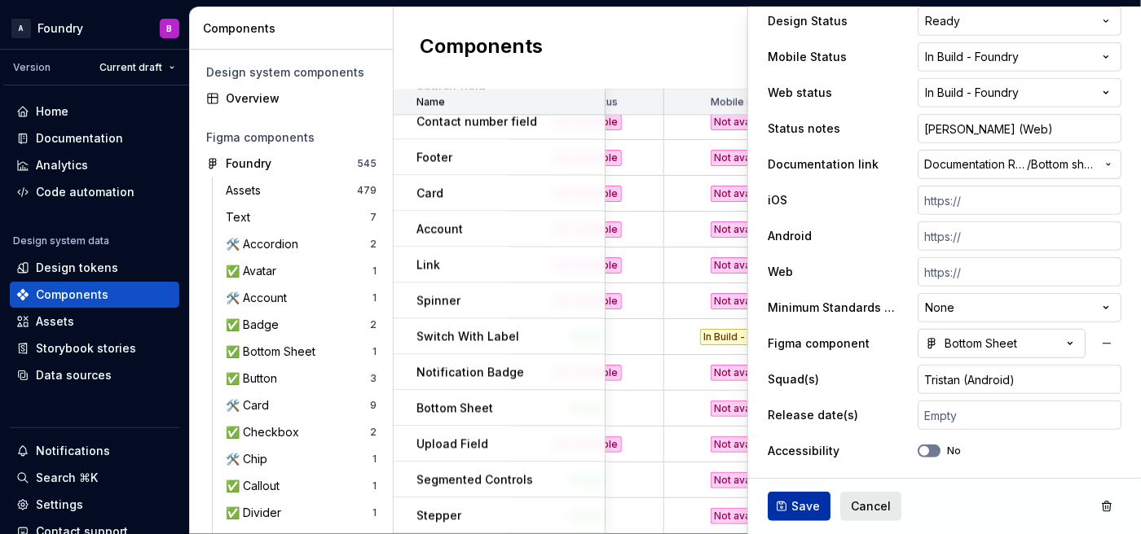
click at [811, 376] on span "Save" at bounding box center [805, 507] width 29 height 16
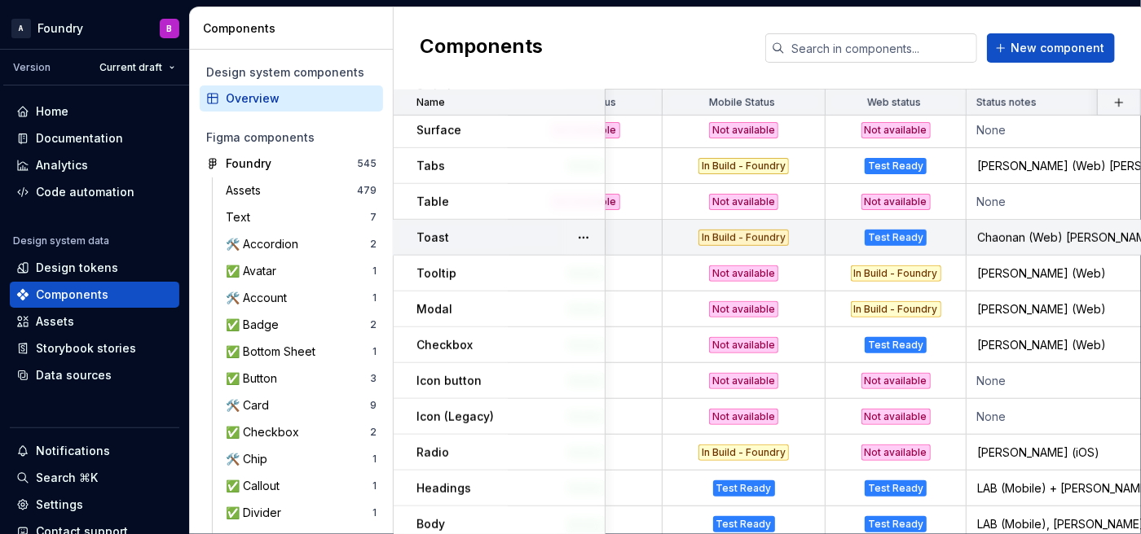
scroll to position [505, 112]
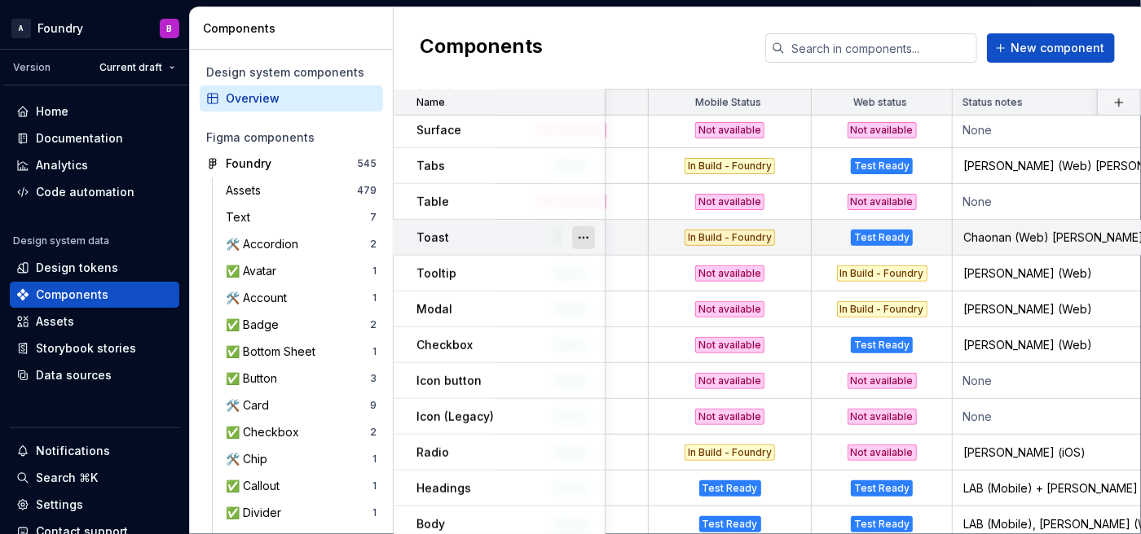
click at [578, 235] on button "button" at bounding box center [583, 237] width 23 height 23
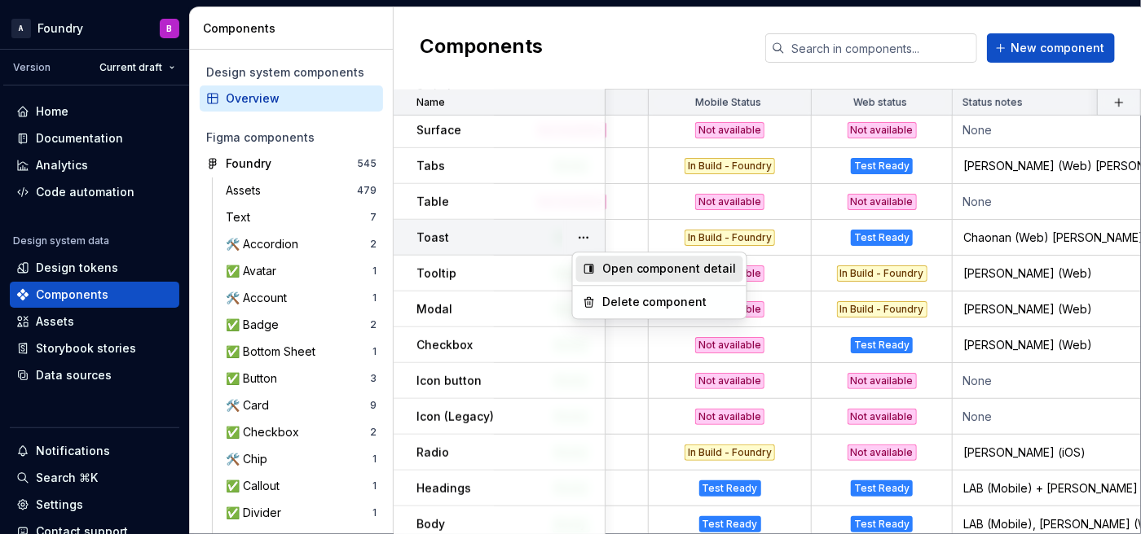
click at [613, 269] on div "Open component detail" at bounding box center [669, 269] width 134 height 16
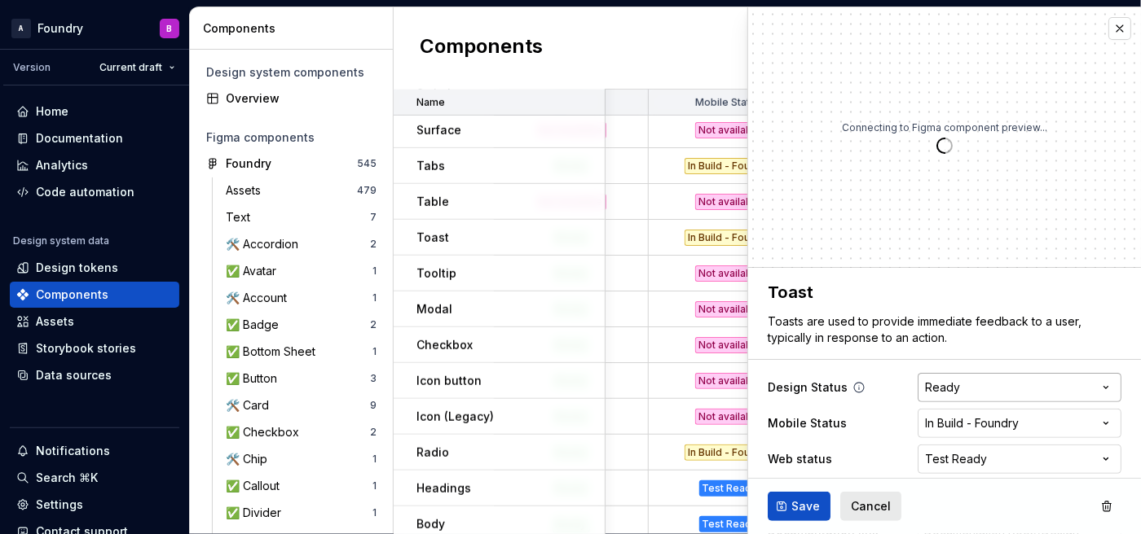
scroll to position [29, 0]
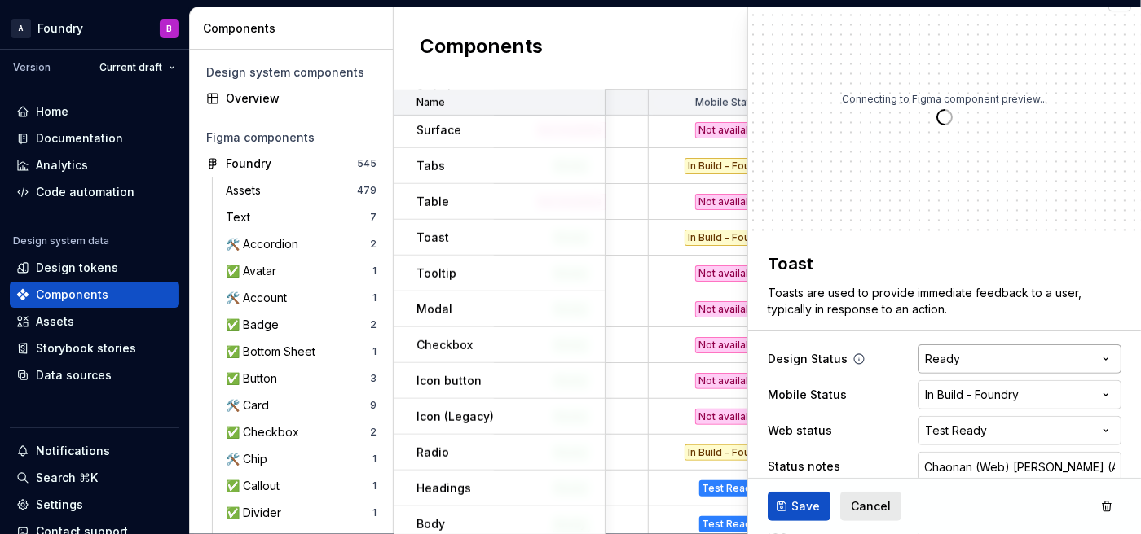
click at [855, 358] on html "A Foundry B Version Current draft Home Documentation Analytics Code automation …" at bounding box center [570, 267] width 1141 height 534
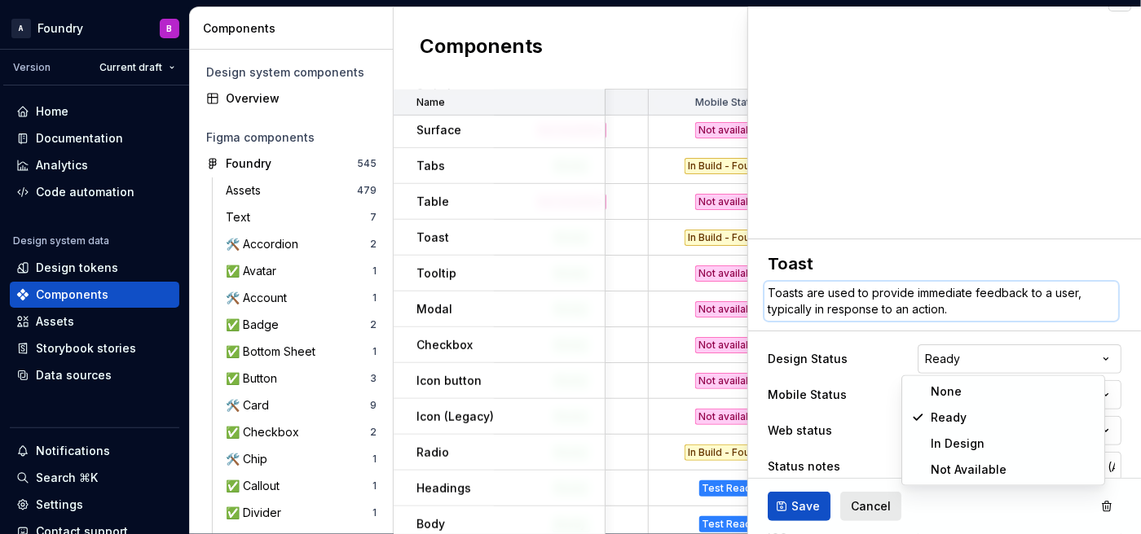
click at [855, 319] on textarea "Toasts are used to provide immediate feedback to a user, typically in response …" at bounding box center [941, 301] width 354 height 39
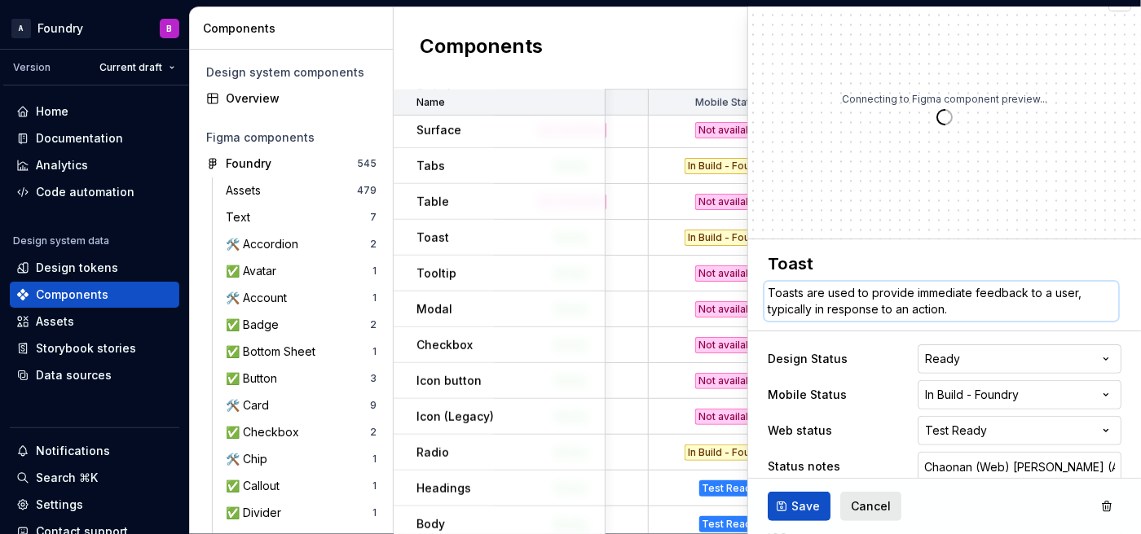
scroll to position [81, 0]
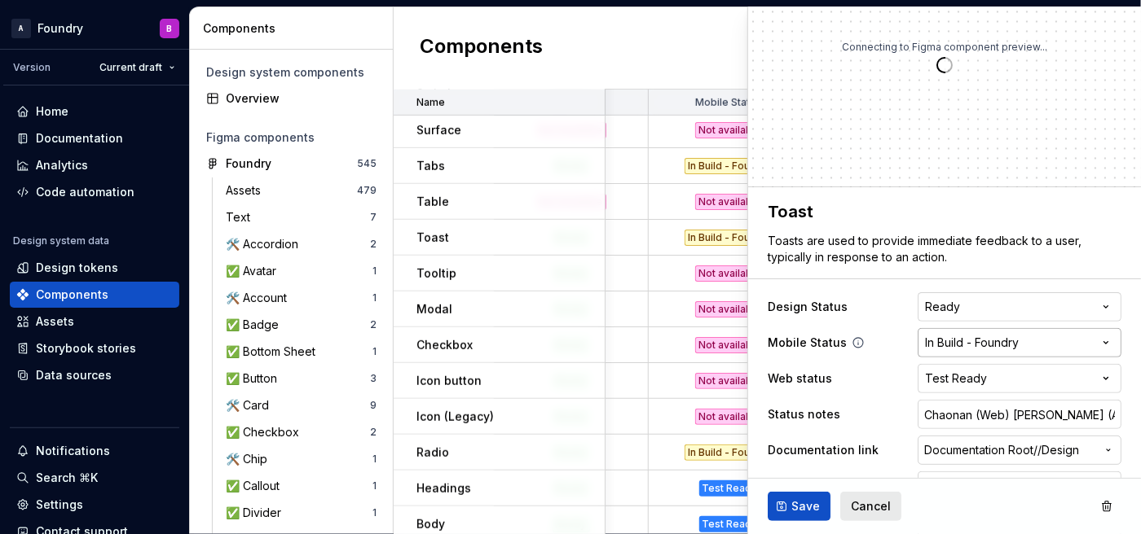
click at [855, 345] on html "A Foundry B Version Current draft Home Documentation Analytics Code automation …" at bounding box center [570, 267] width 1141 height 534
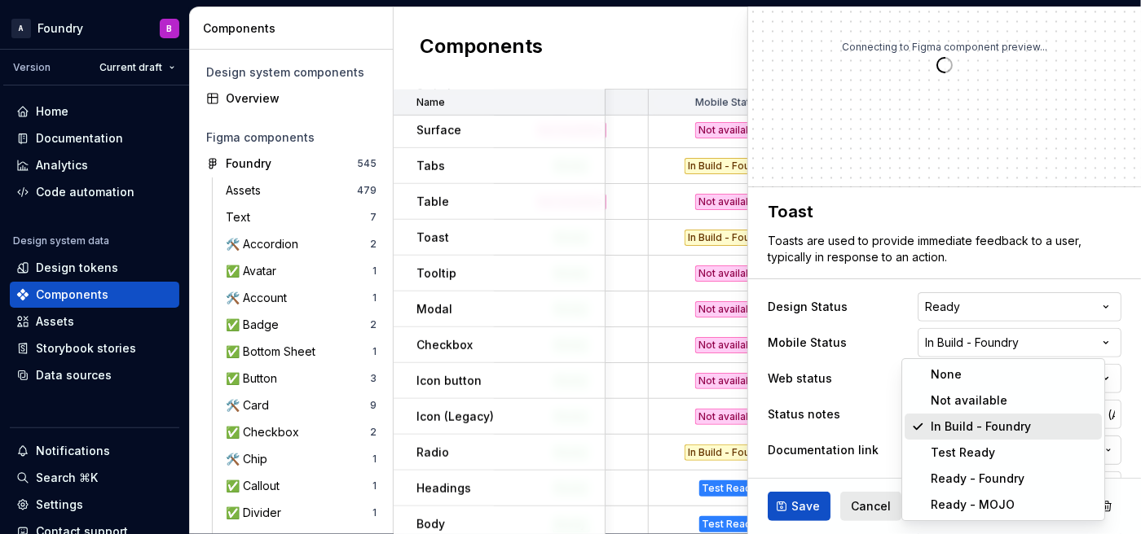
type textarea "*"
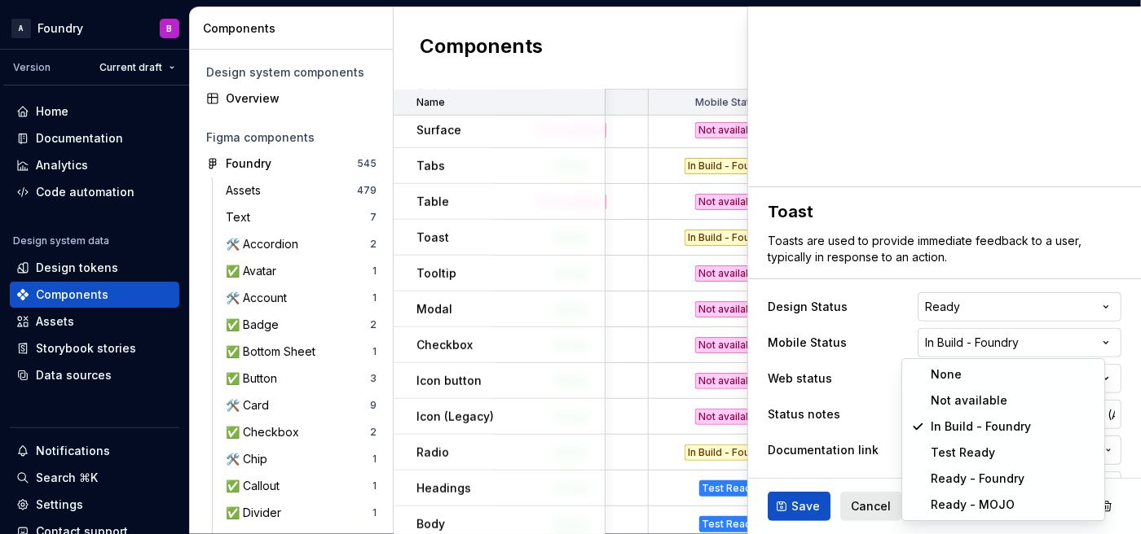
select select "**********"
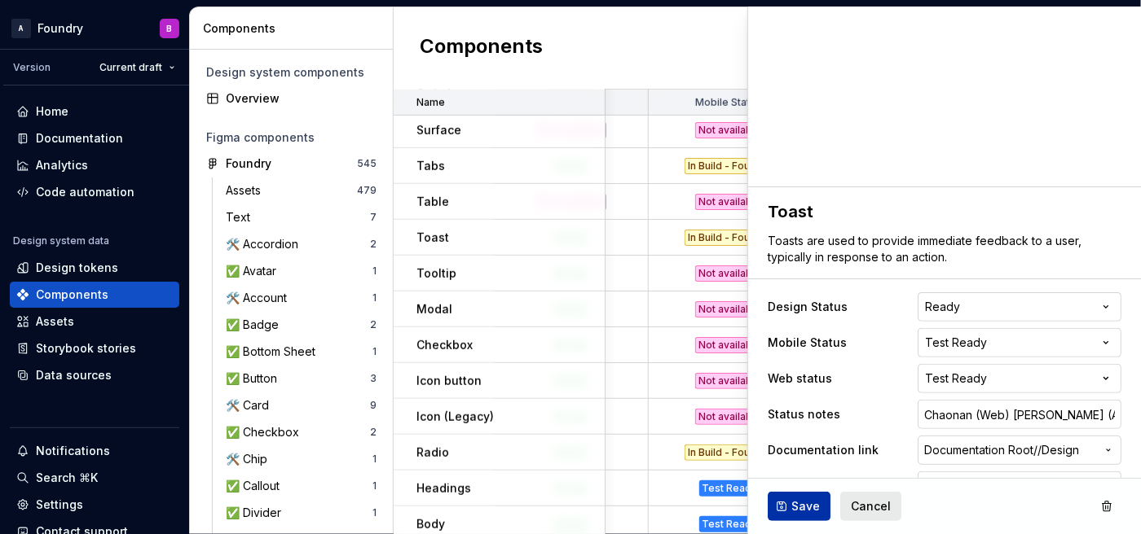
click at [805, 376] on span "Save" at bounding box center [805, 507] width 29 height 16
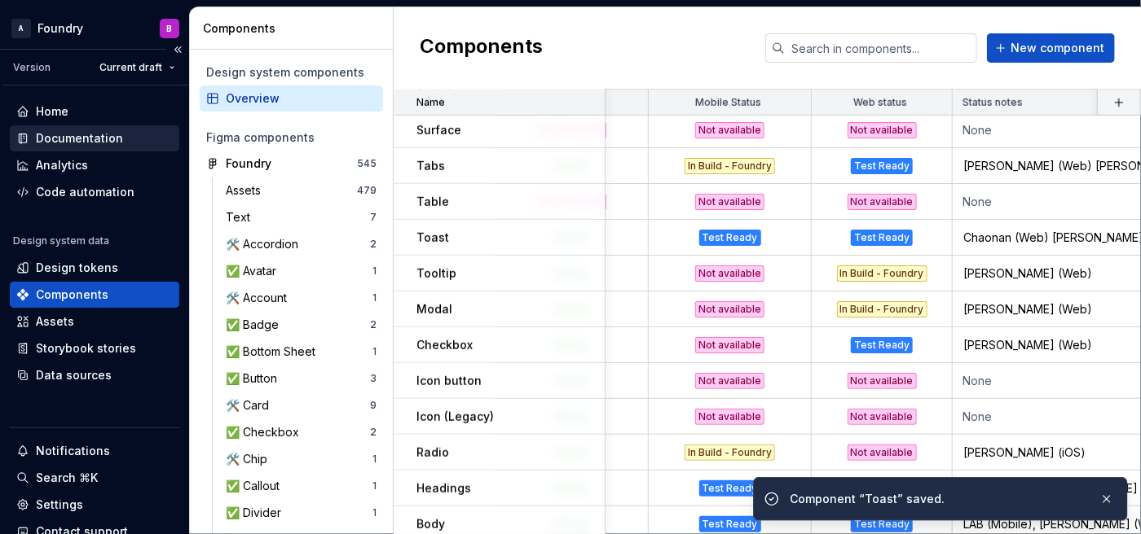
click at [88, 139] on div "Documentation" at bounding box center [79, 138] width 87 height 16
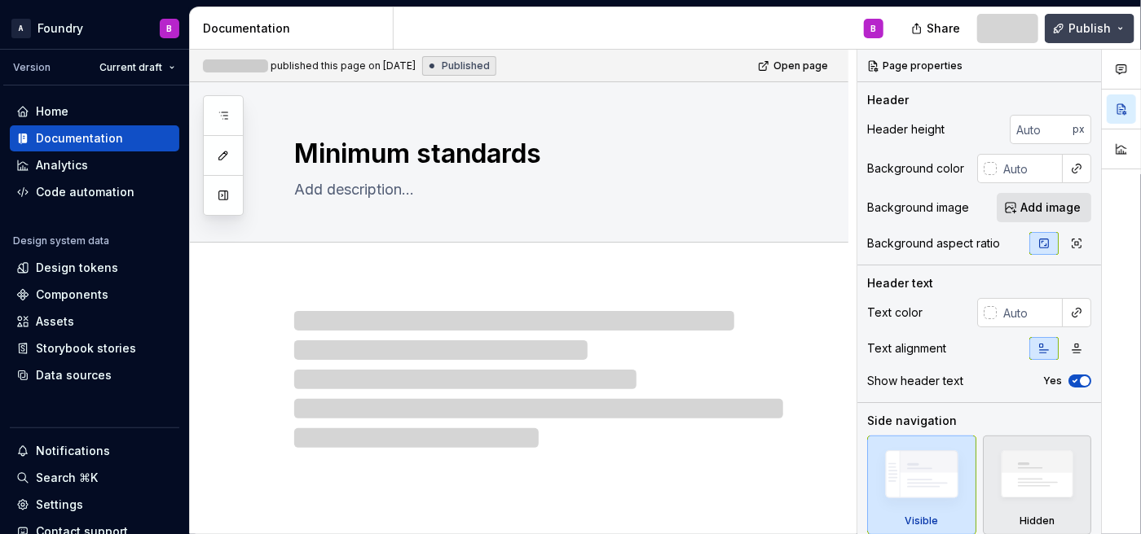
click at [855, 26] on span "Publish" at bounding box center [1089, 28] width 42 height 16
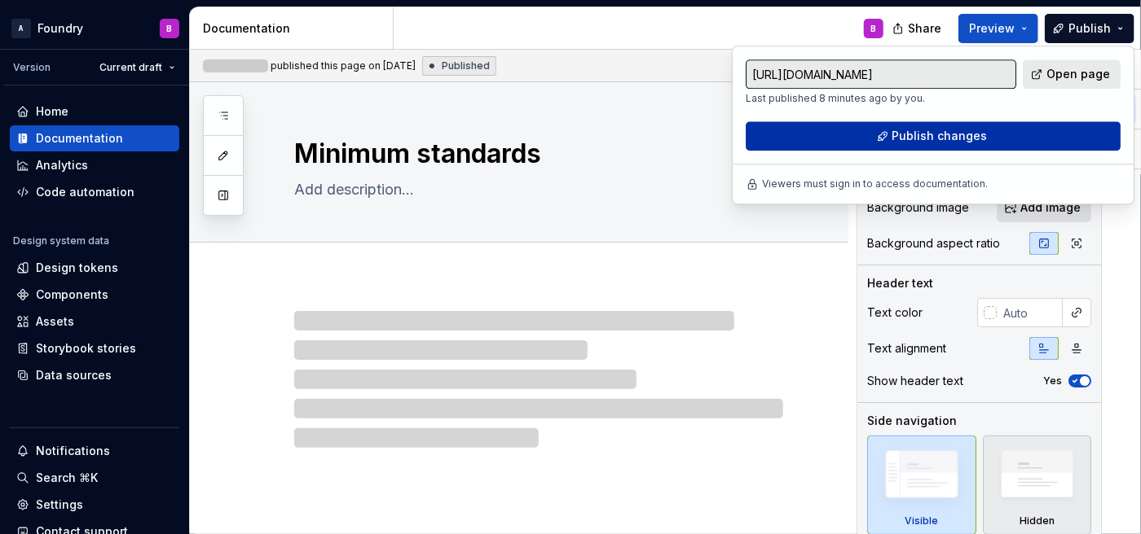
drag, startPoint x: 1089, startPoint y: 27, endPoint x: 918, endPoint y: 134, distance: 201.6
click at [855, 134] on span "Publish changes" at bounding box center [939, 136] width 95 height 16
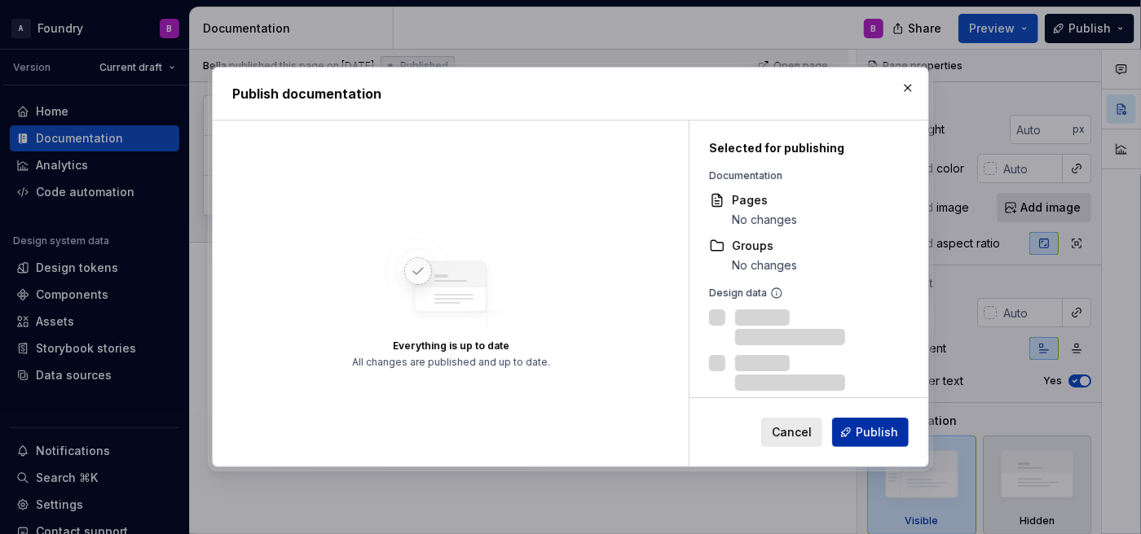
click at [855, 376] on span "Publish" at bounding box center [876, 432] width 42 height 16
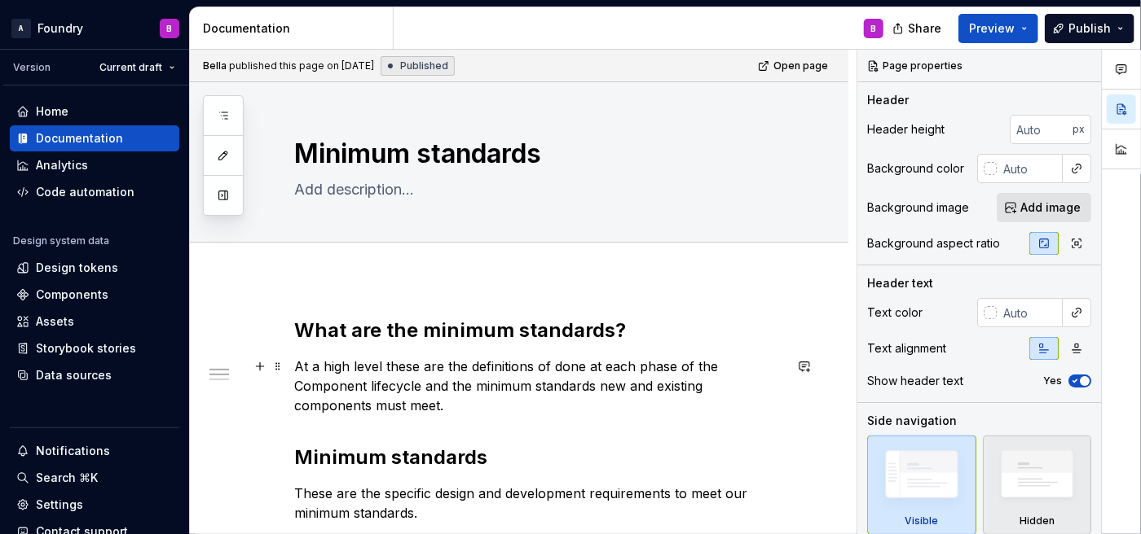
click at [584, 376] on p "At a high level these are the definitions of done at each phase of the Componen…" at bounding box center [538, 386] width 489 height 59
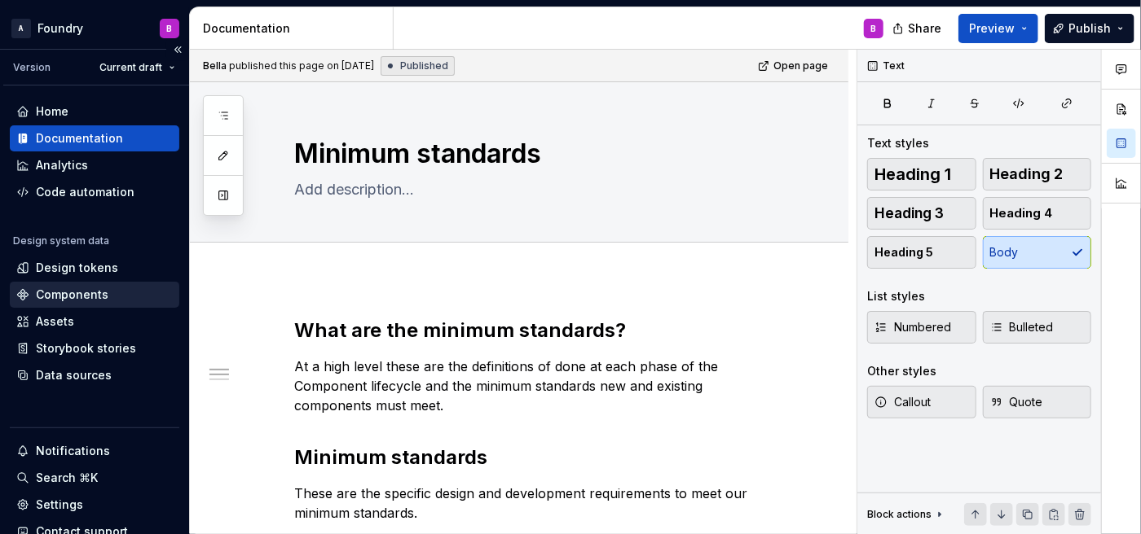
type textarea "*"
click at [108, 301] on div "Components" at bounding box center [94, 295] width 156 height 16
